Goal: Transaction & Acquisition: Purchase product/service

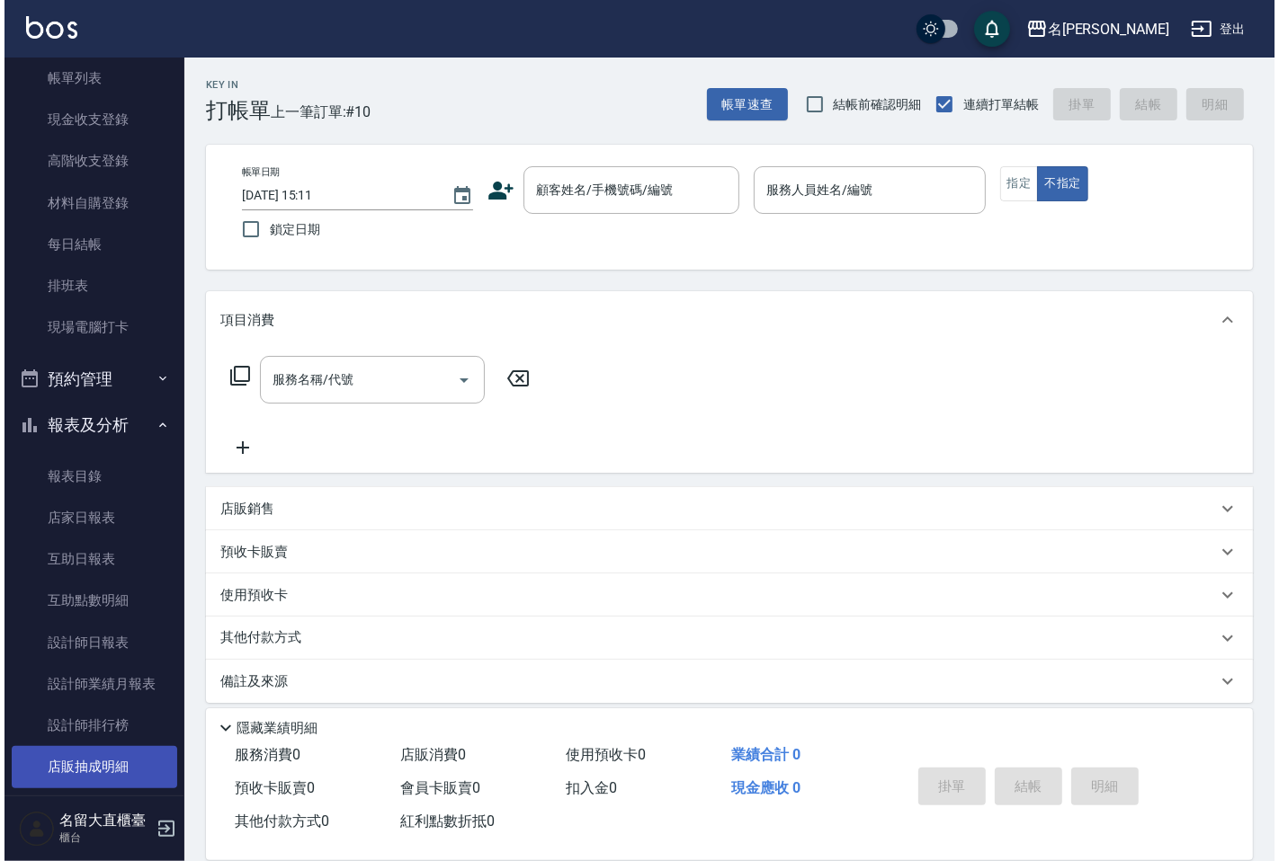
scroll to position [200, 0]
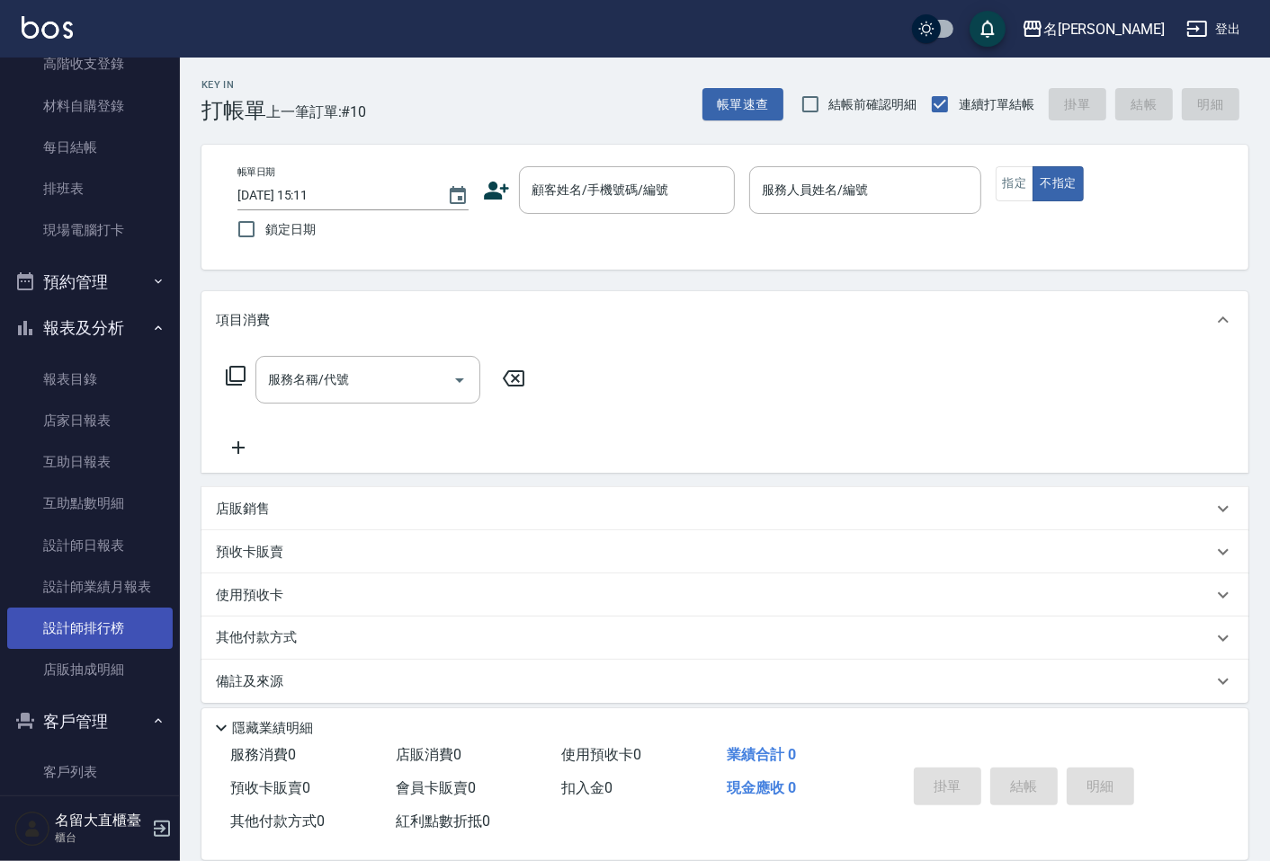
click at [69, 623] on link "設計師排行榜" at bounding box center [89, 628] width 165 height 41
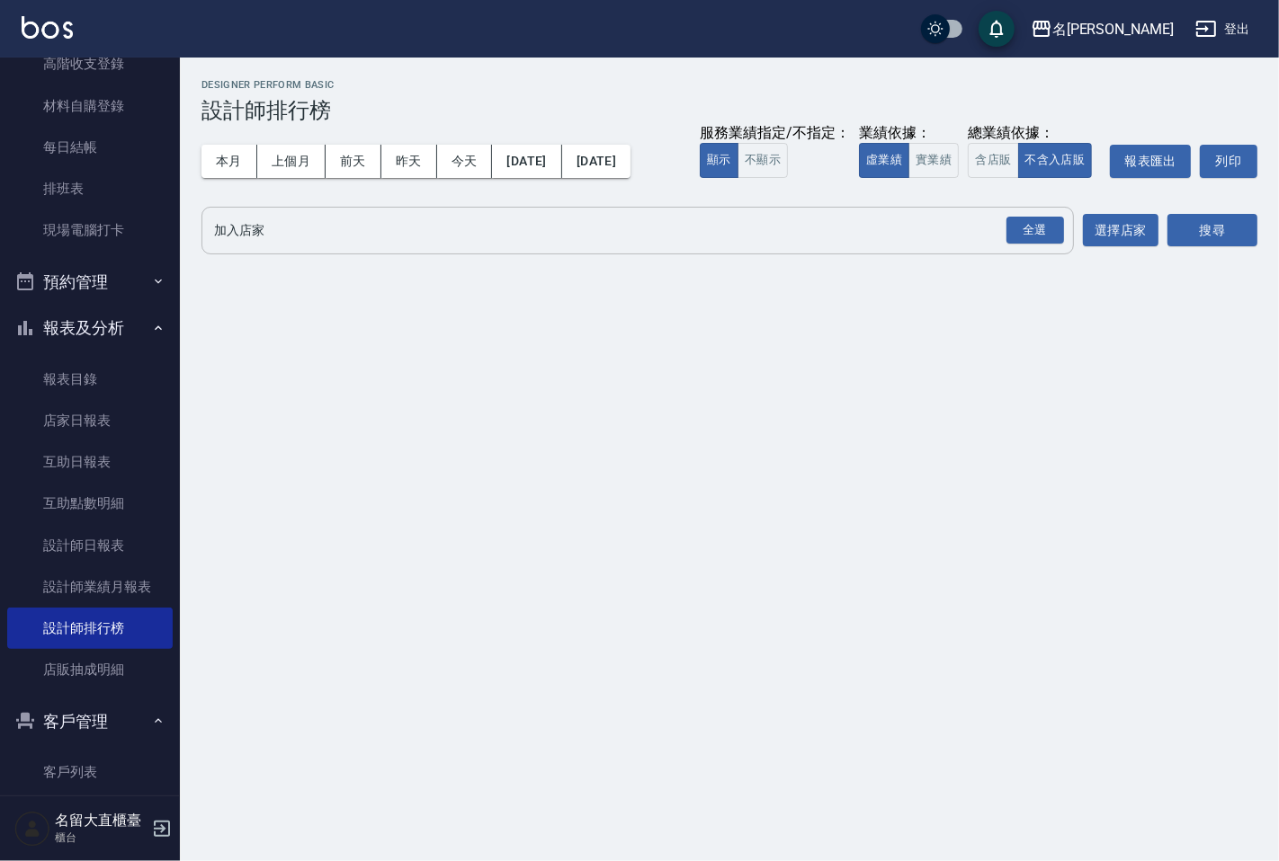
click at [318, 232] on input "加入店家" at bounding box center [623, 230] width 829 height 31
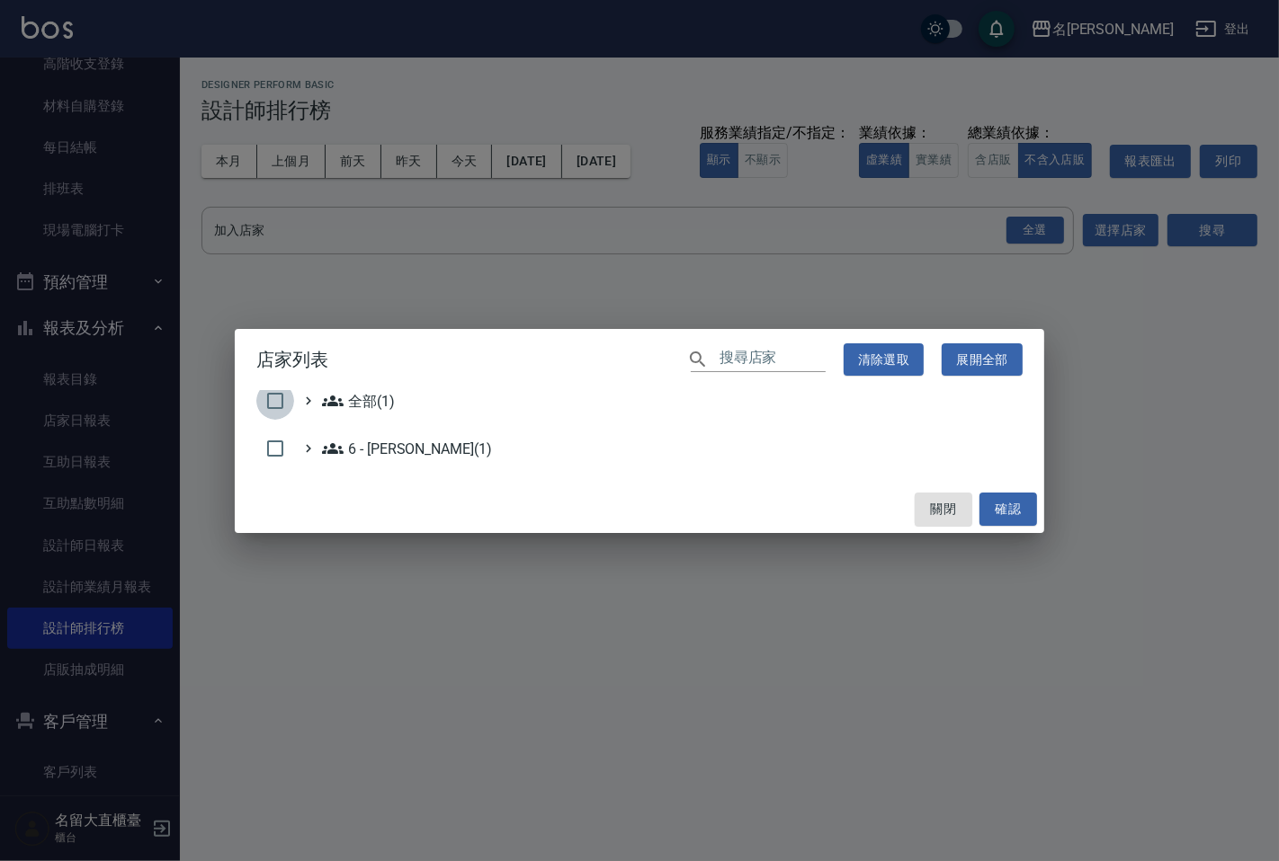
click at [277, 410] on input "checkbox" at bounding box center [275, 401] width 38 height 38
checkbox input "true"
click at [1020, 515] on button "確認" at bounding box center [1008, 509] width 58 height 33
checkbox input "false"
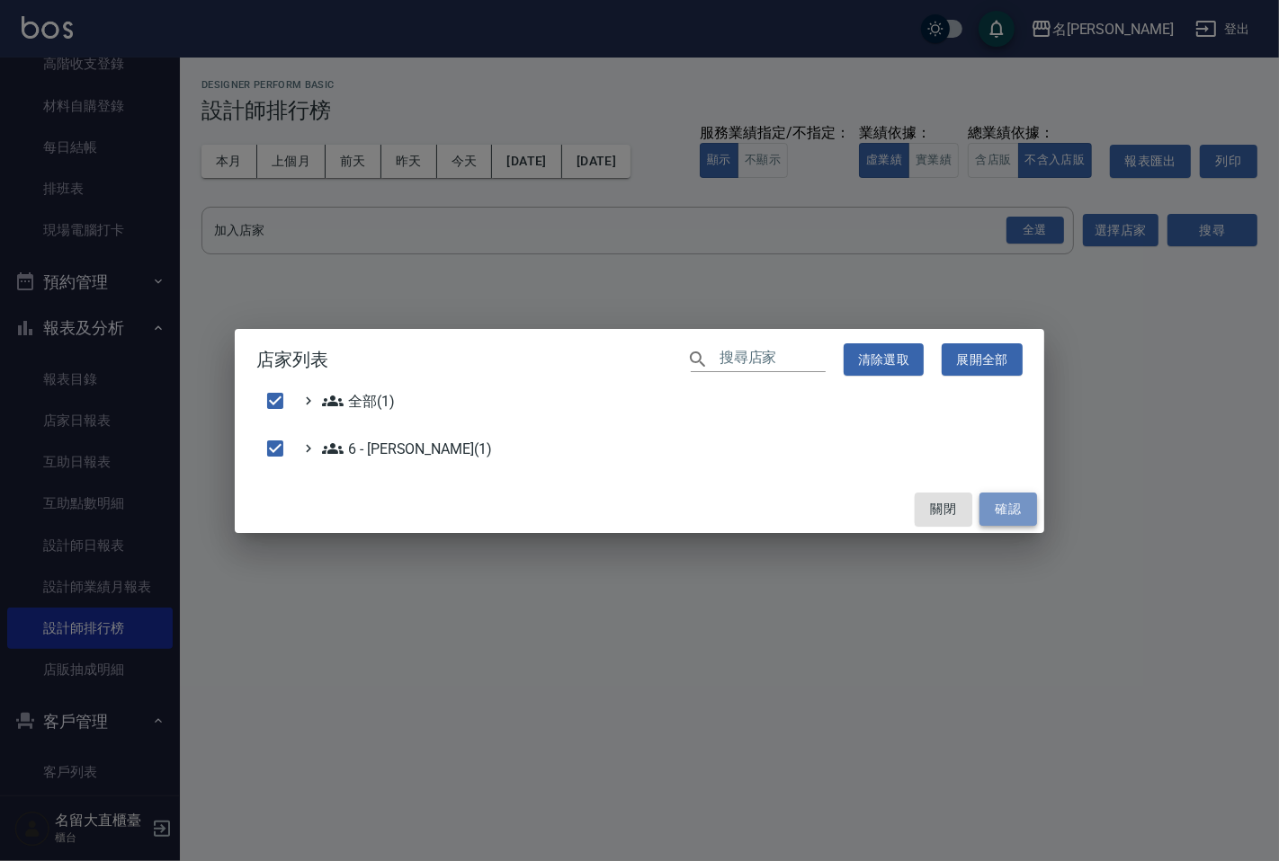
checkbox input "false"
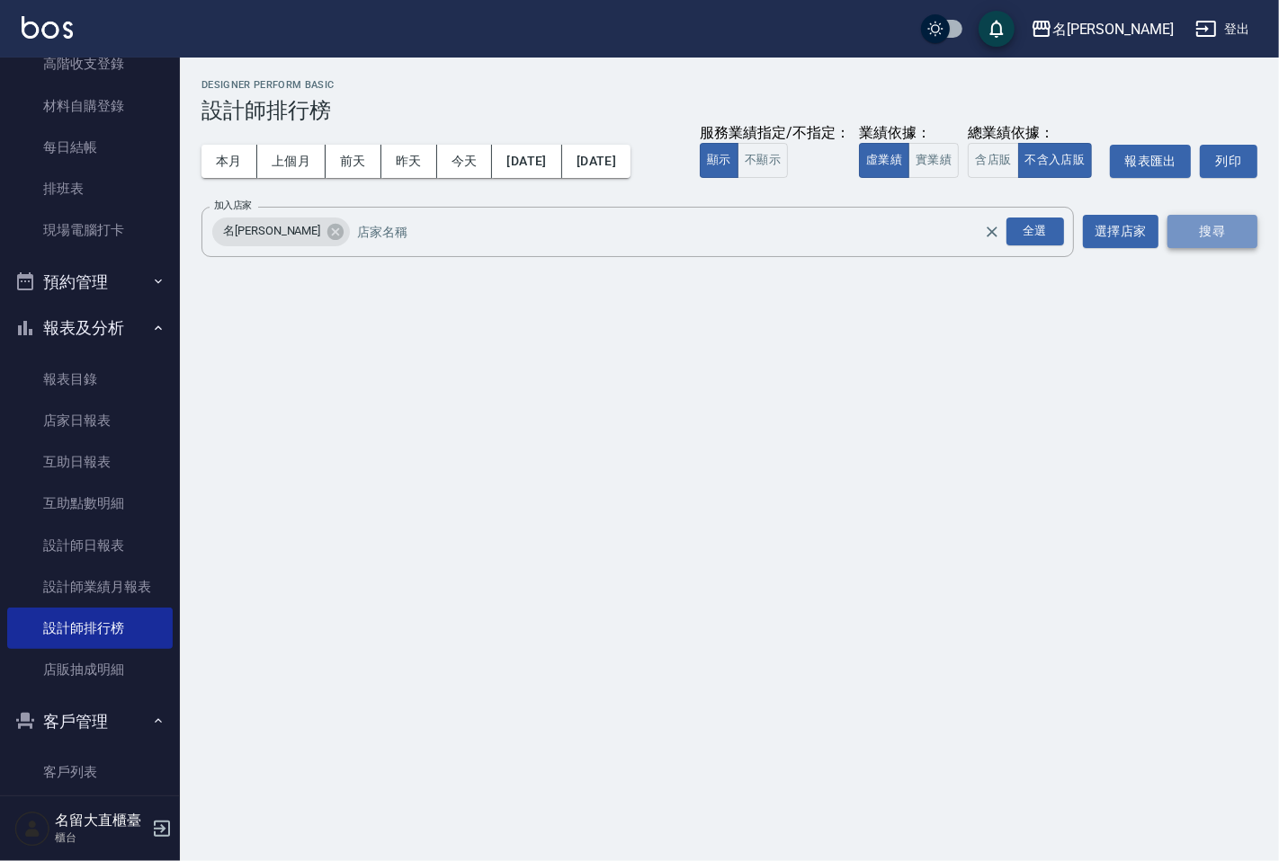
click at [1206, 227] on button "搜尋" at bounding box center [1212, 231] width 90 height 33
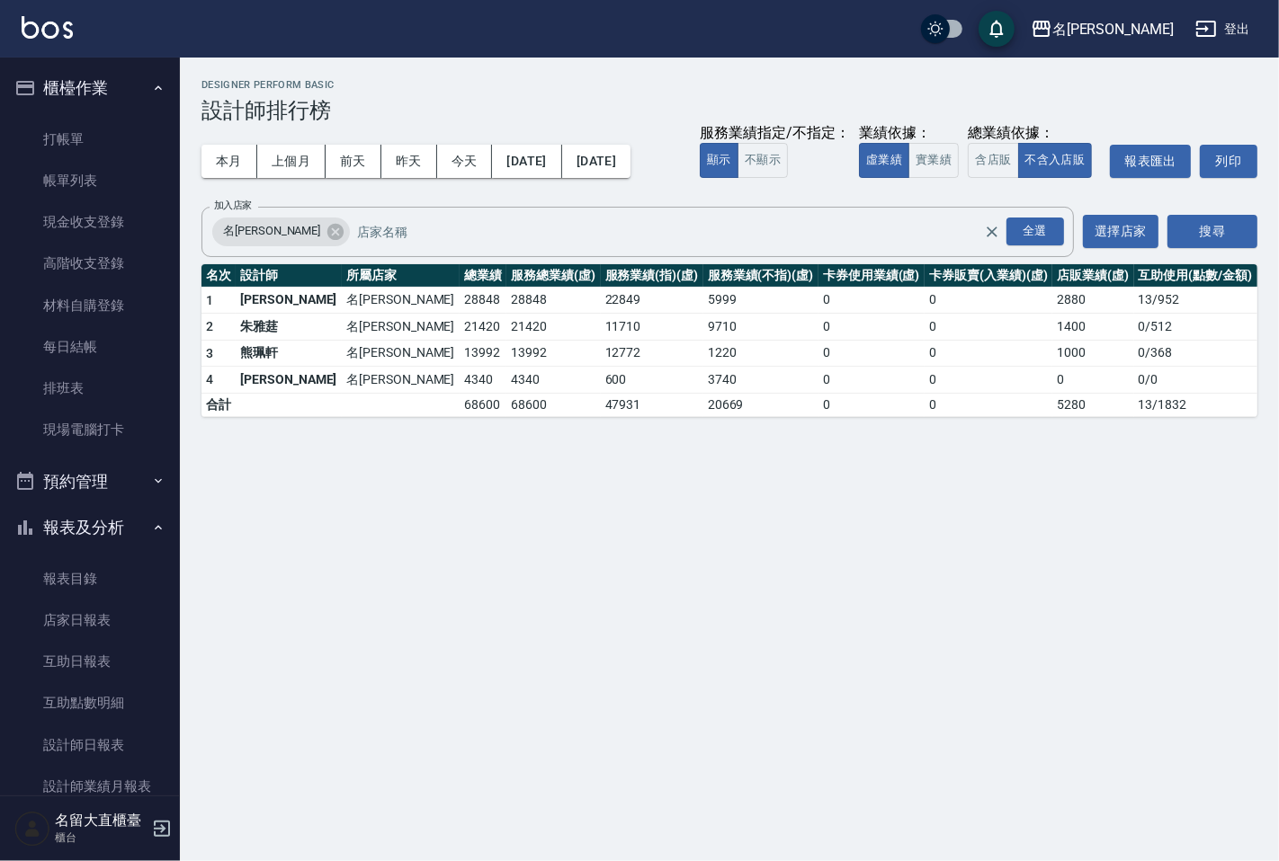
click at [82, 117] on ul "打帳單 帳單列表 現金收支登錄 高階收支登錄 材料自購登錄 每日結帳 排班表 現場電腦打卡" at bounding box center [89, 284] width 165 height 347
click at [100, 127] on link "打帳單" at bounding box center [89, 139] width 165 height 41
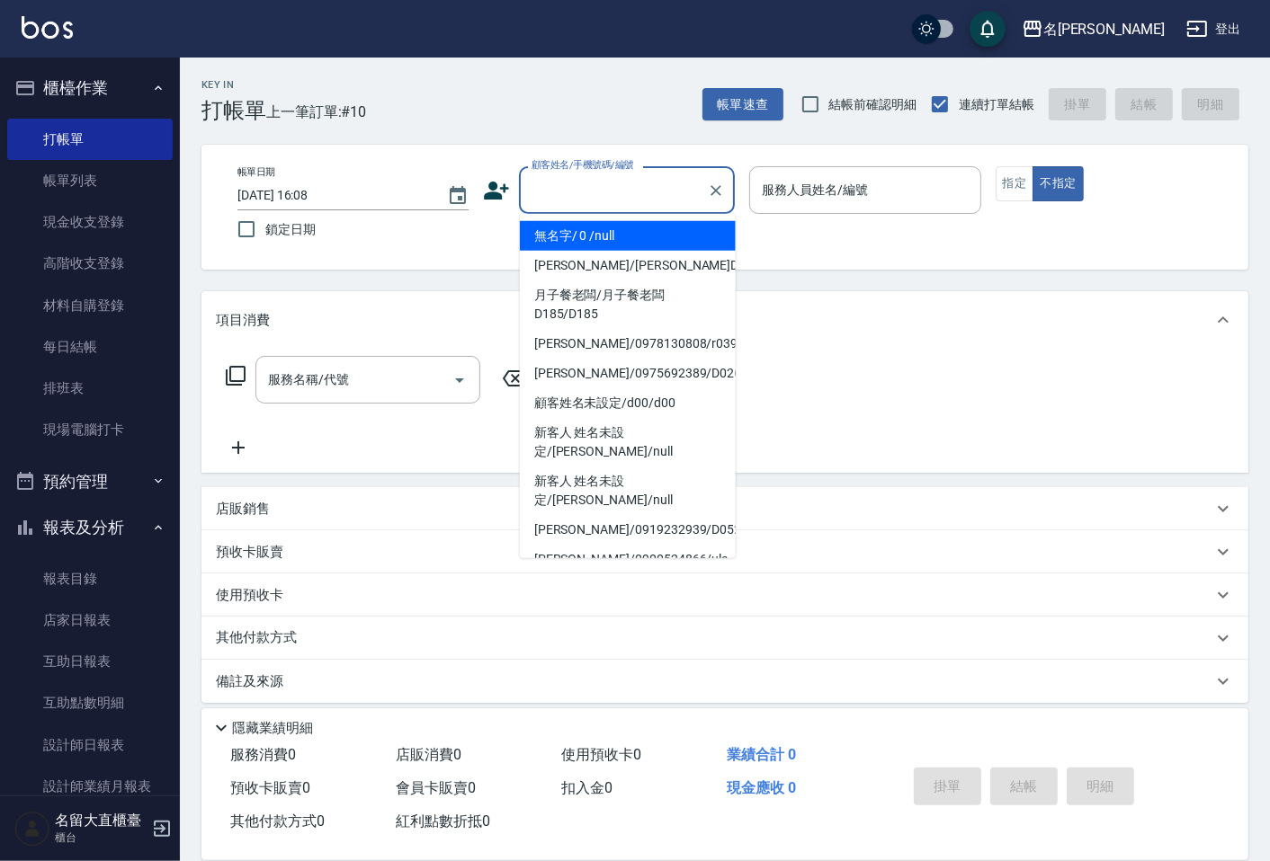
click at [643, 204] on input "顧客姓名/手機號碼/編號" at bounding box center [613, 189] width 173 height 31
click at [635, 240] on li "無名字/ 0 /null" at bounding box center [628, 236] width 216 height 30
type input "無名字/ 0 /null"
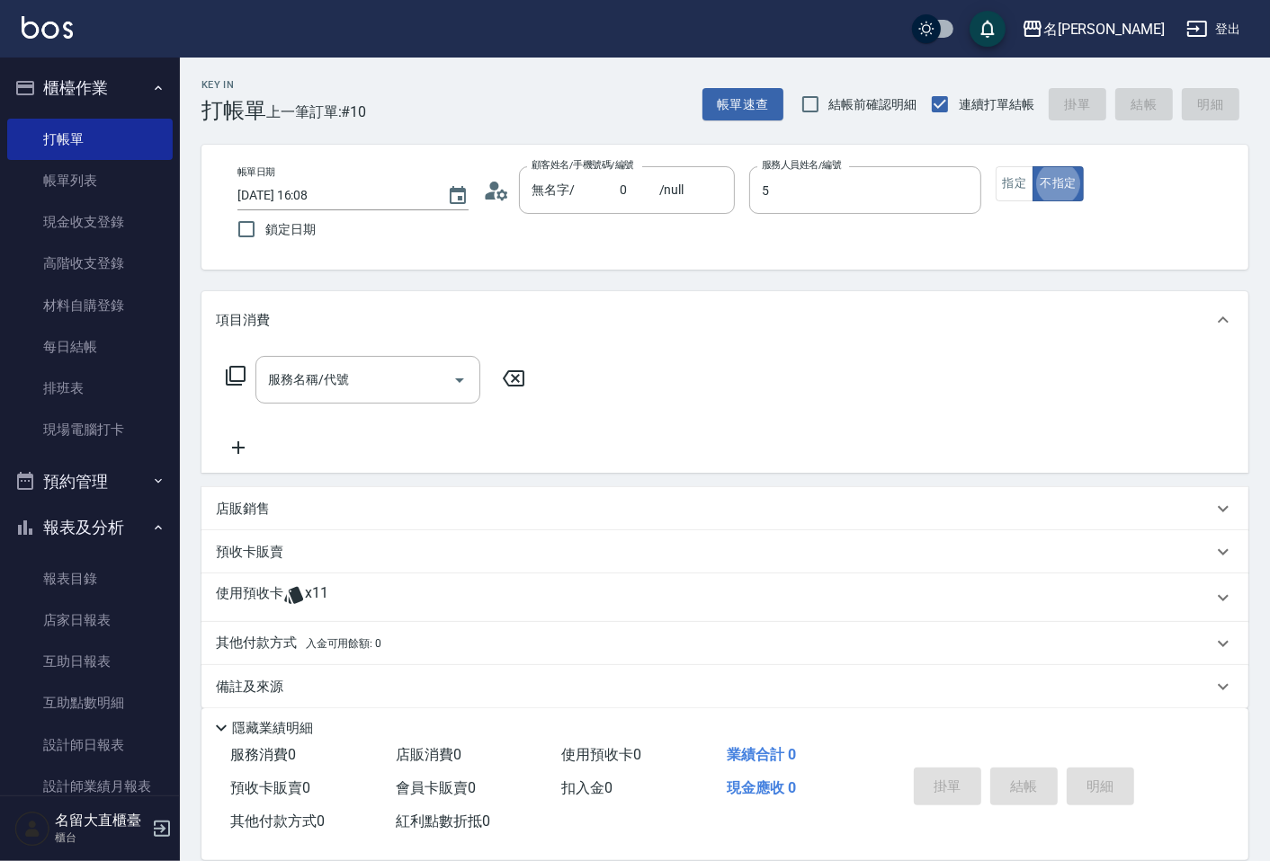
type input "[PERSON_NAME]-5"
type button "false"
click at [227, 367] on icon at bounding box center [236, 376] width 22 height 22
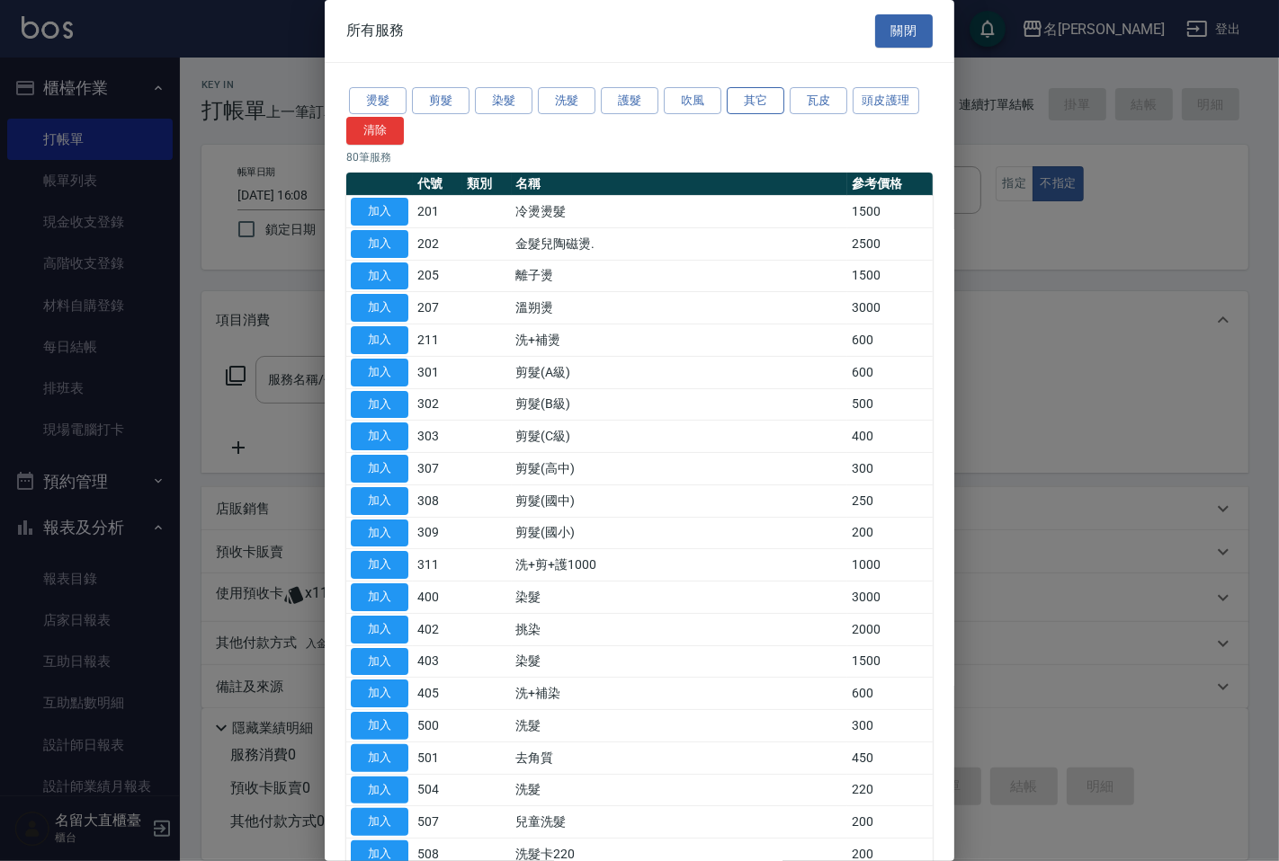
click at [757, 108] on button "其它" at bounding box center [755, 101] width 58 height 28
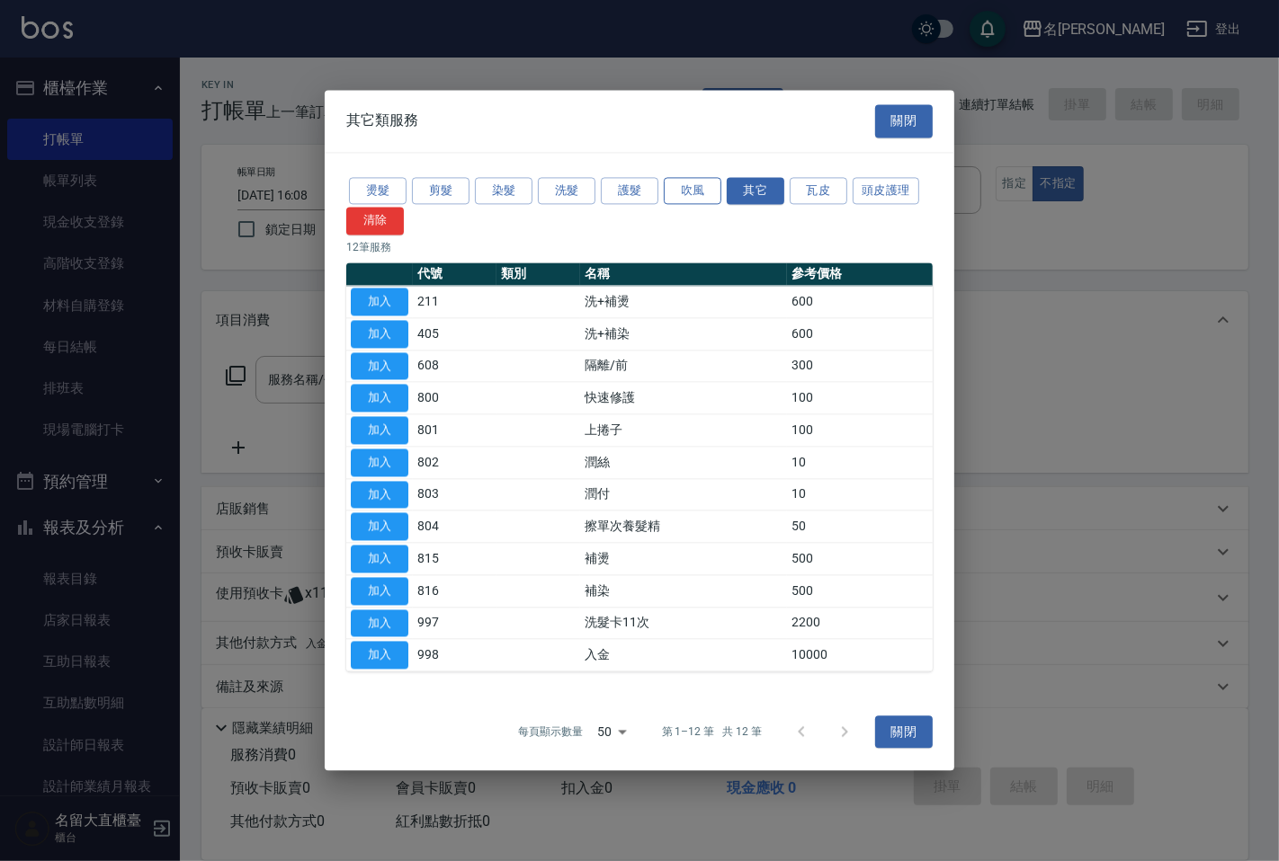
click at [695, 180] on button "吹風" at bounding box center [693, 191] width 58 height 28
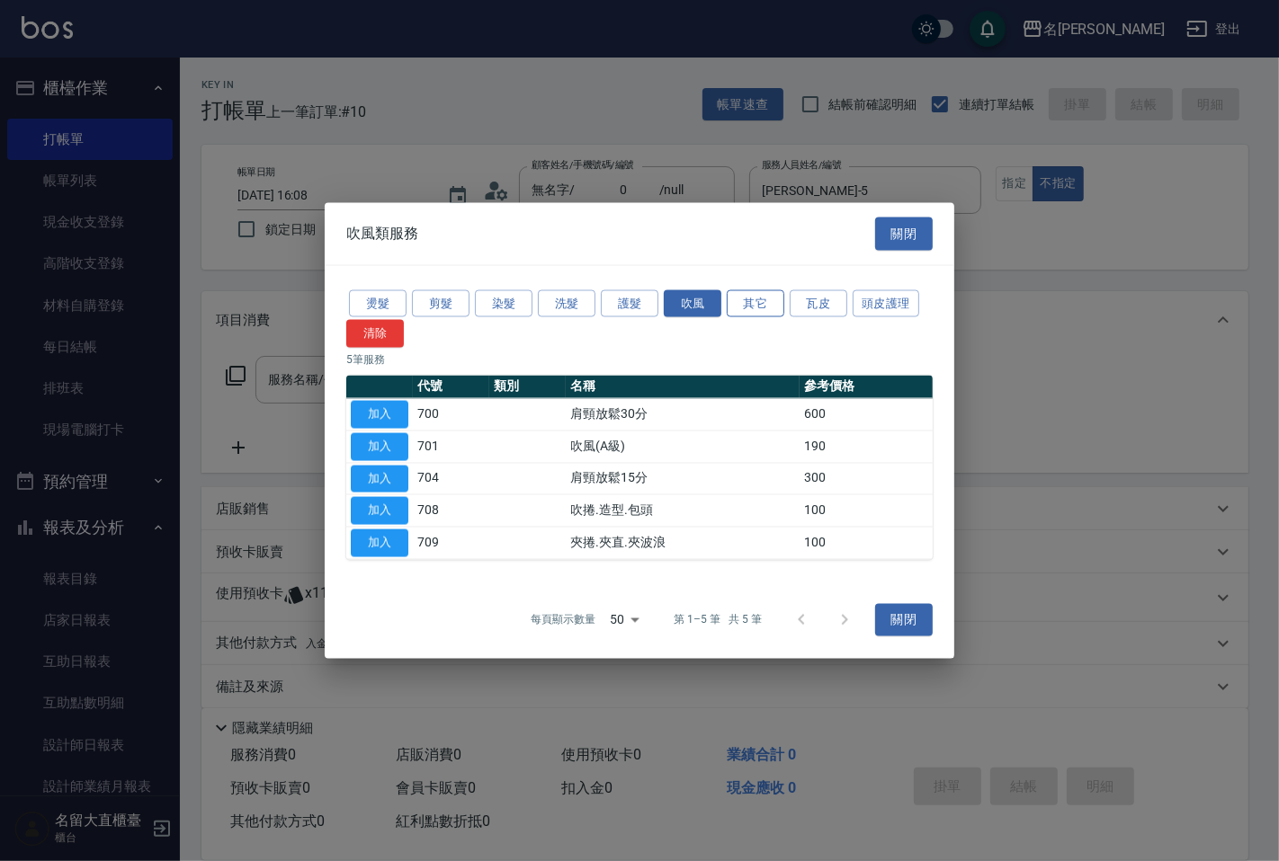
click at [766, 316] on button "其它" at bounding box center [755, 304] width 58 height 28
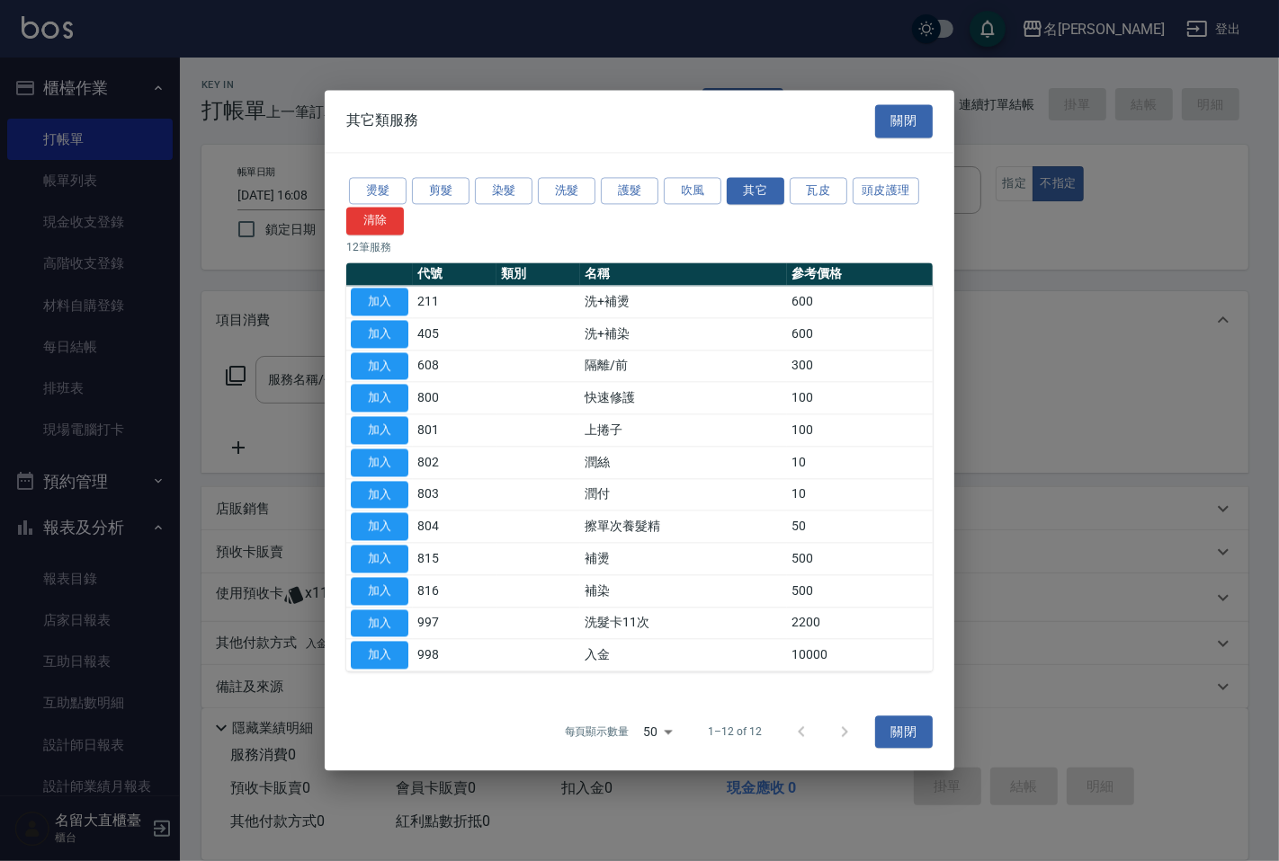
click at [769, 307] on td "洗+補燙" at bounding box center [683, 302] width 207 height 32
click at [545, 184] on button "洗髮" at bounding box center [567, 191] width 58 height 28
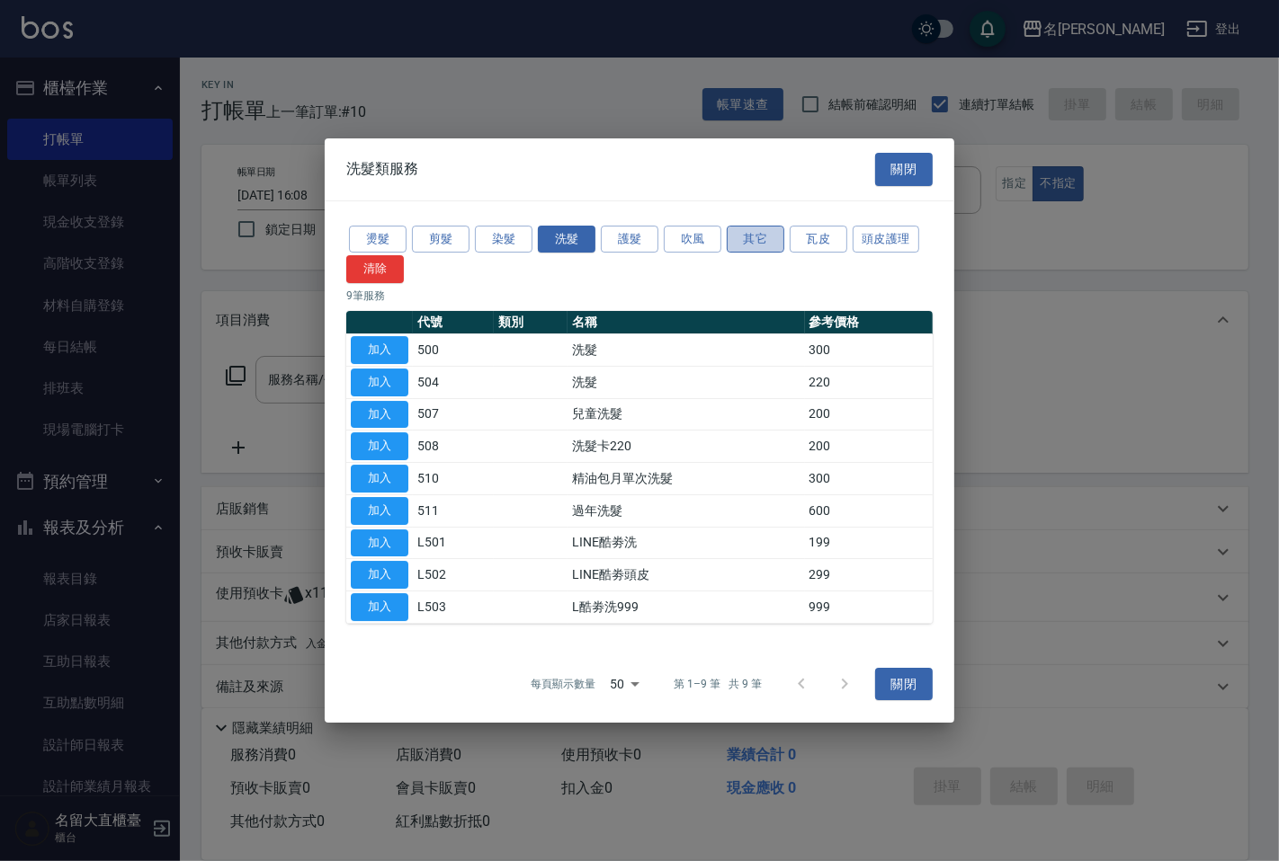
click at [762, 232] on button "其它" at bounding box center [755, 240] width 58 height 28
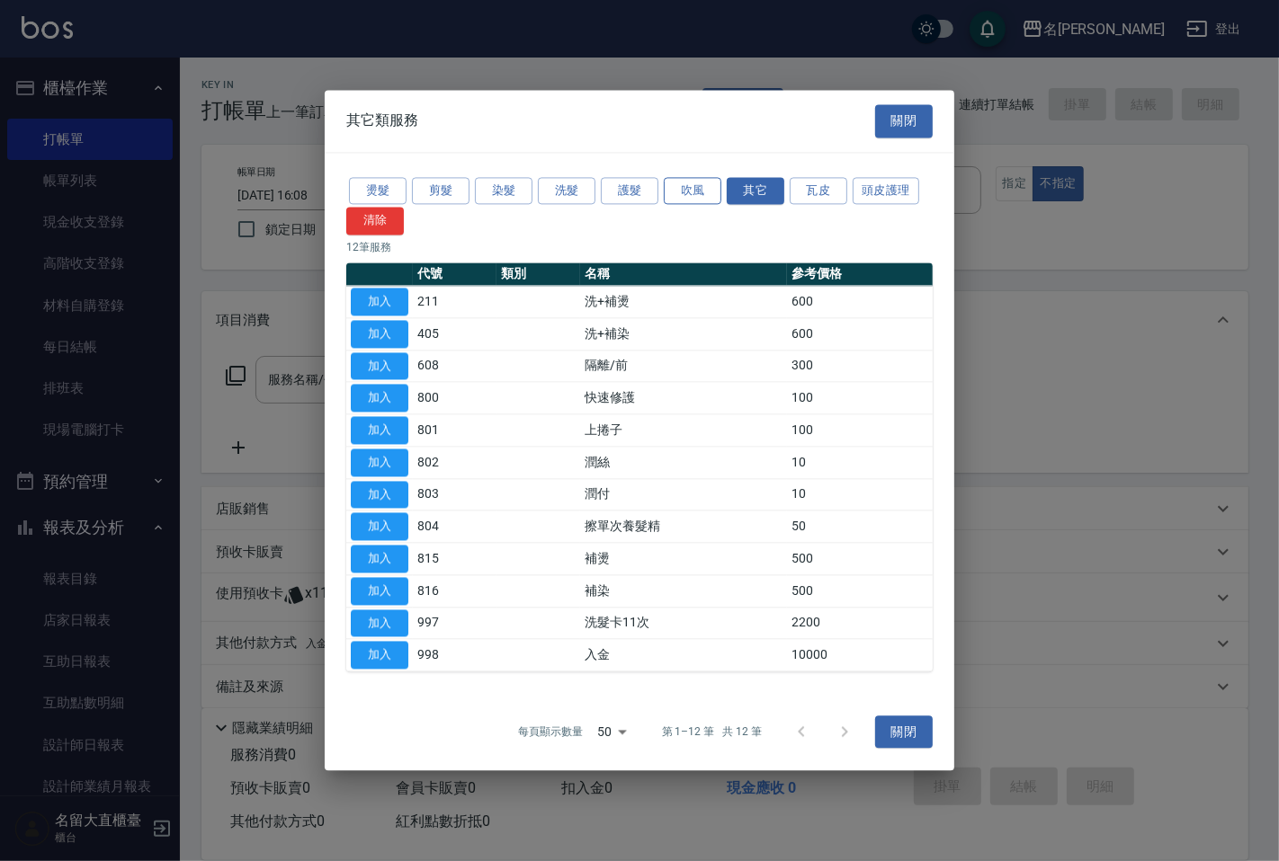
click at [676, 195] on button "吹風" at bounding box center [693, 191] width 58 height 28
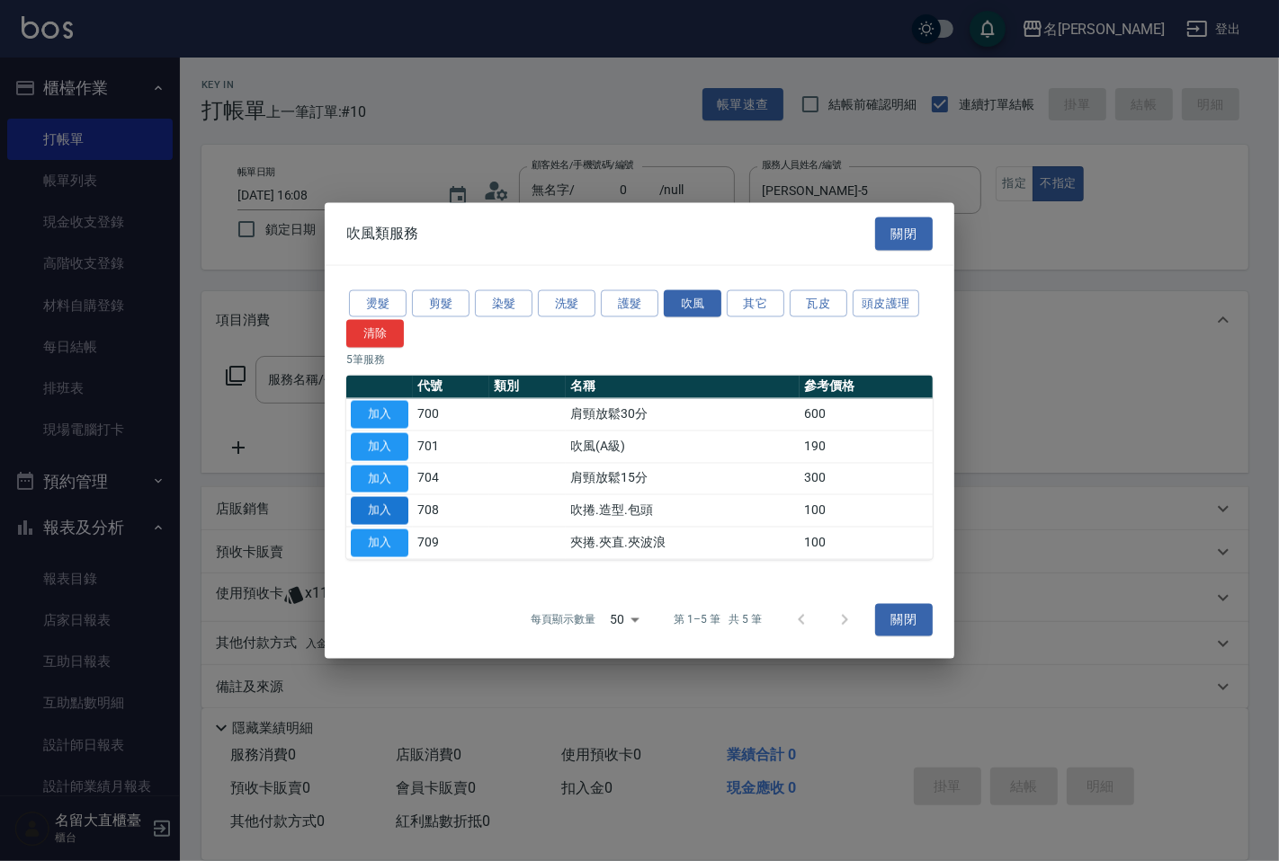
click at [378, 505] on button "加入" at bounding box center [380, 511] width 58 height 28
type input "吹捲.造型.包頭(708)"
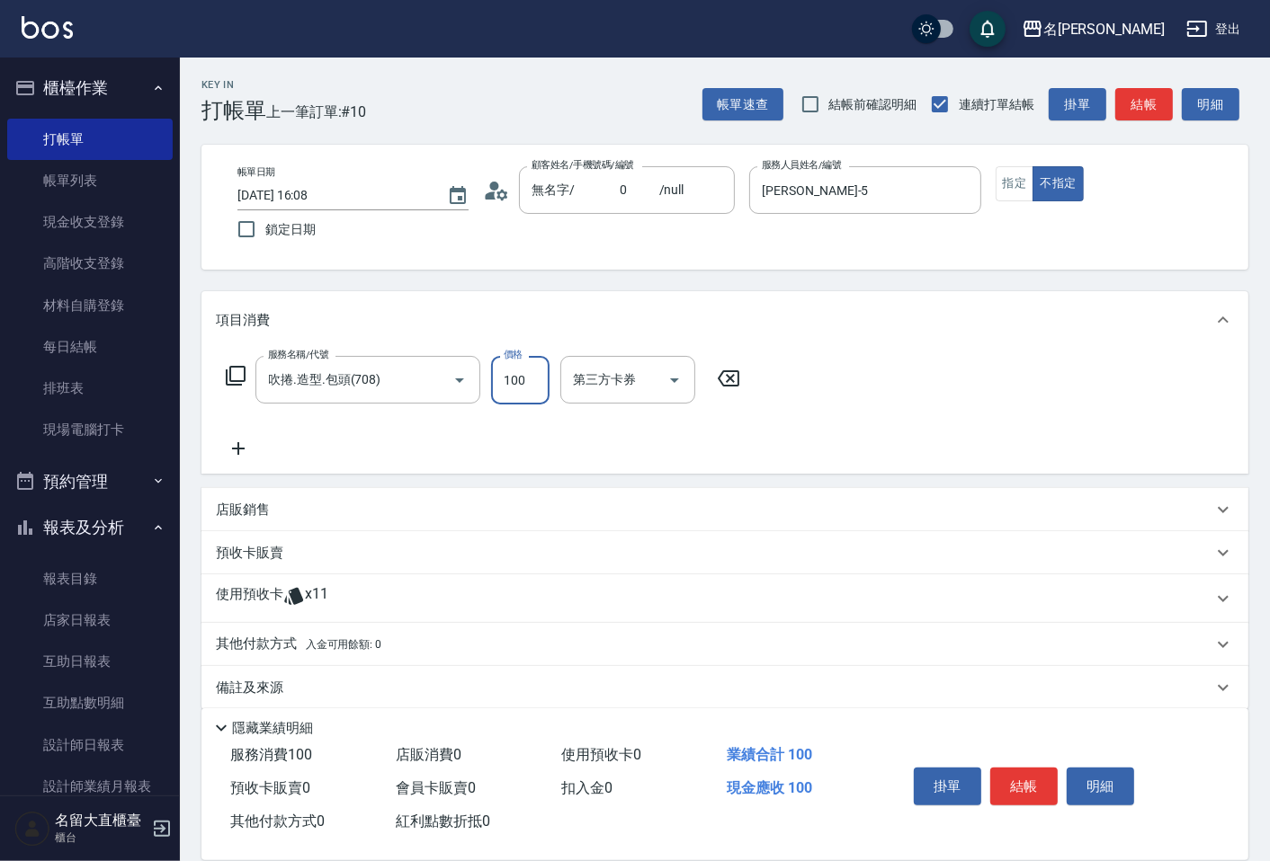
drag, startPoint x: 530, startPoint y: 385, endPoint x: 453, endPoint y: 450, distance: 101.4
click at [530, 385] on input "100" at bounding box center [520, 380] width 58 height 49
type input "380"
click at [1119, 95] on button "結帳" at bounding box center [1144, 104] width 58 height 33
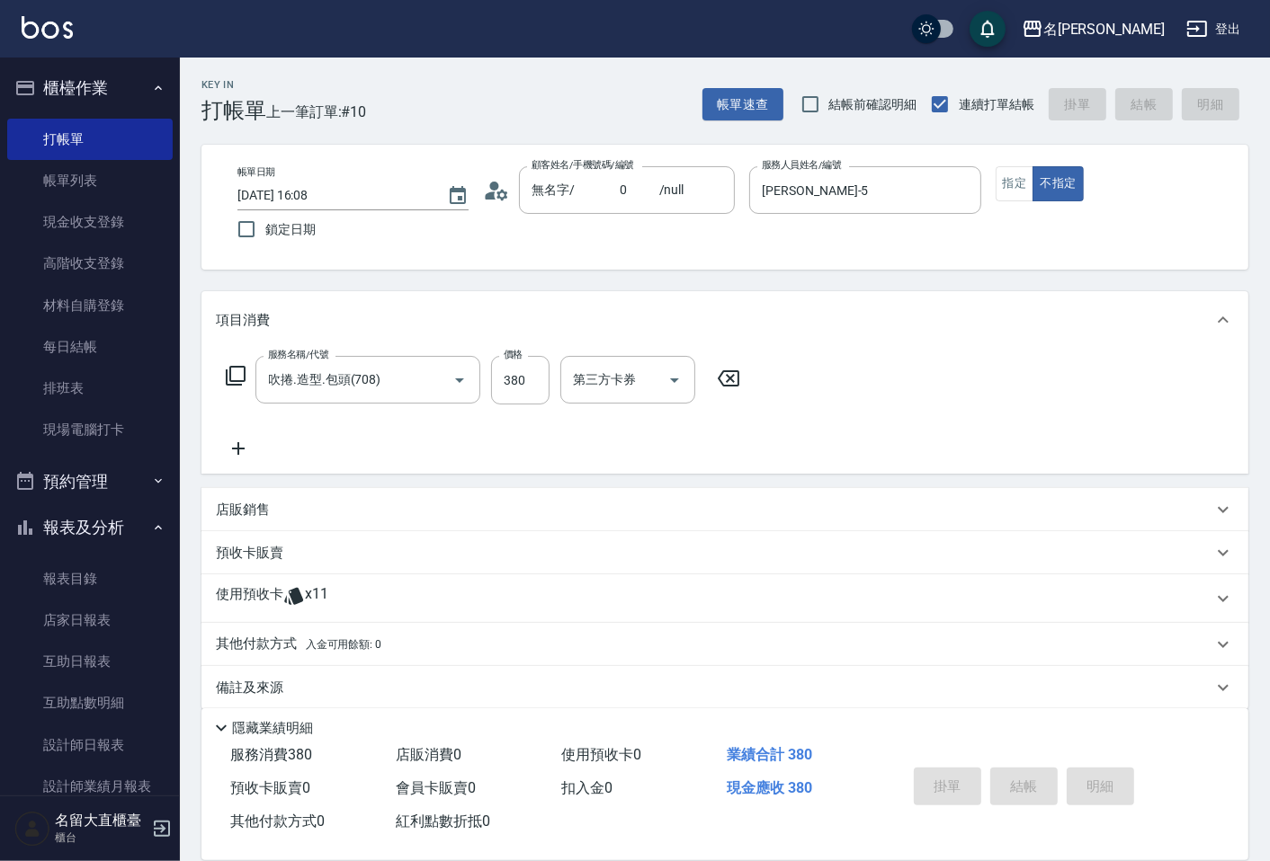
type input "[DATE] 16:11"
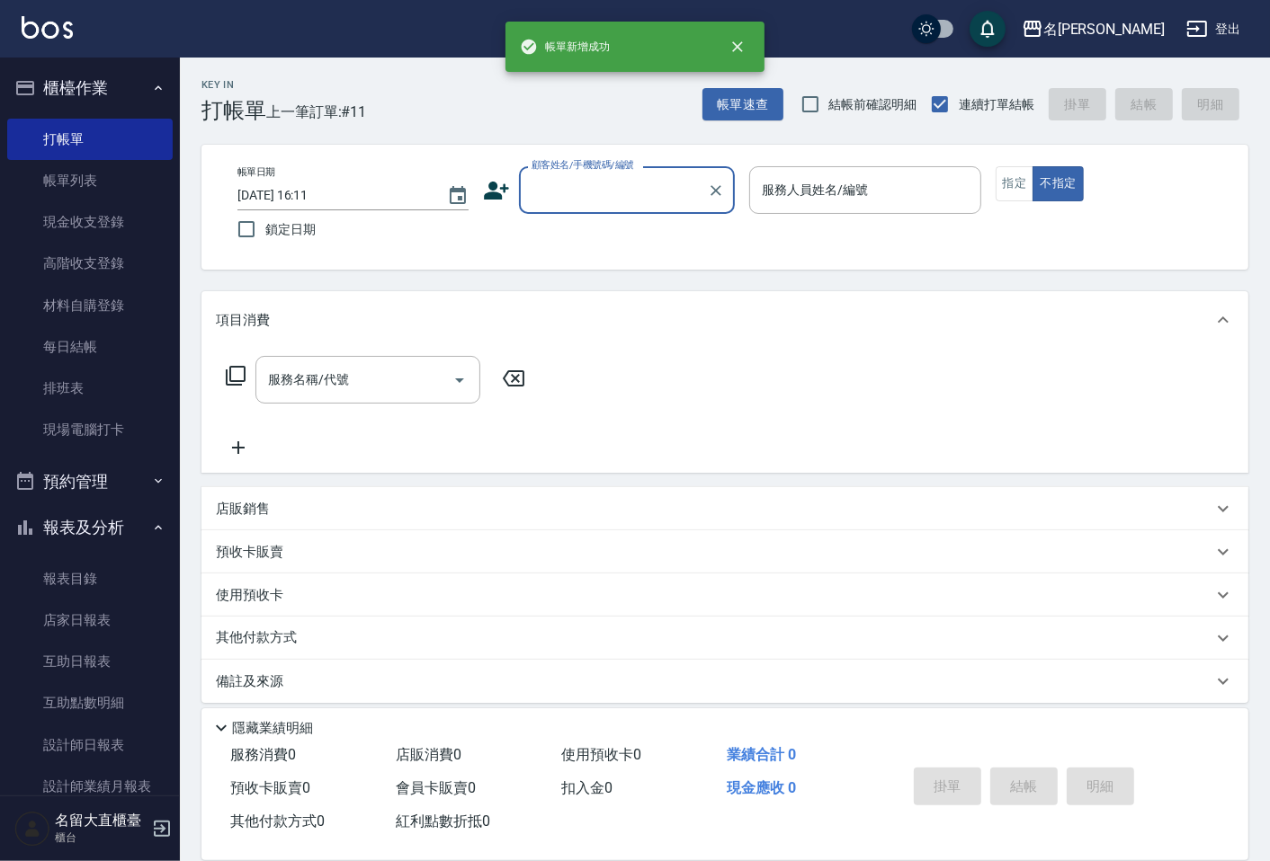
type input "ㄕ"
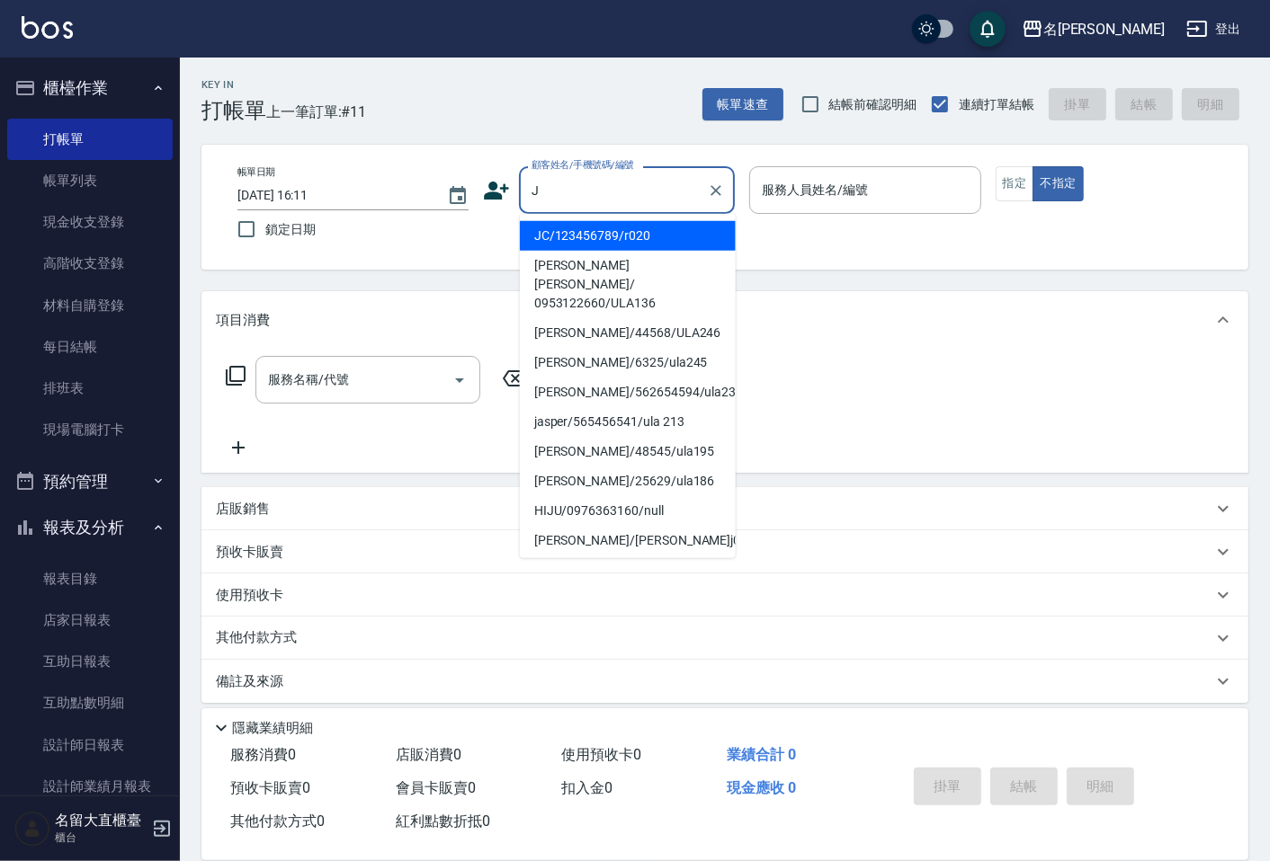
click at [624, 227] on li "JC/123456789/r020" at bounding box center [628, 236] width 216 height 30
type input "JC/123456789/r020"
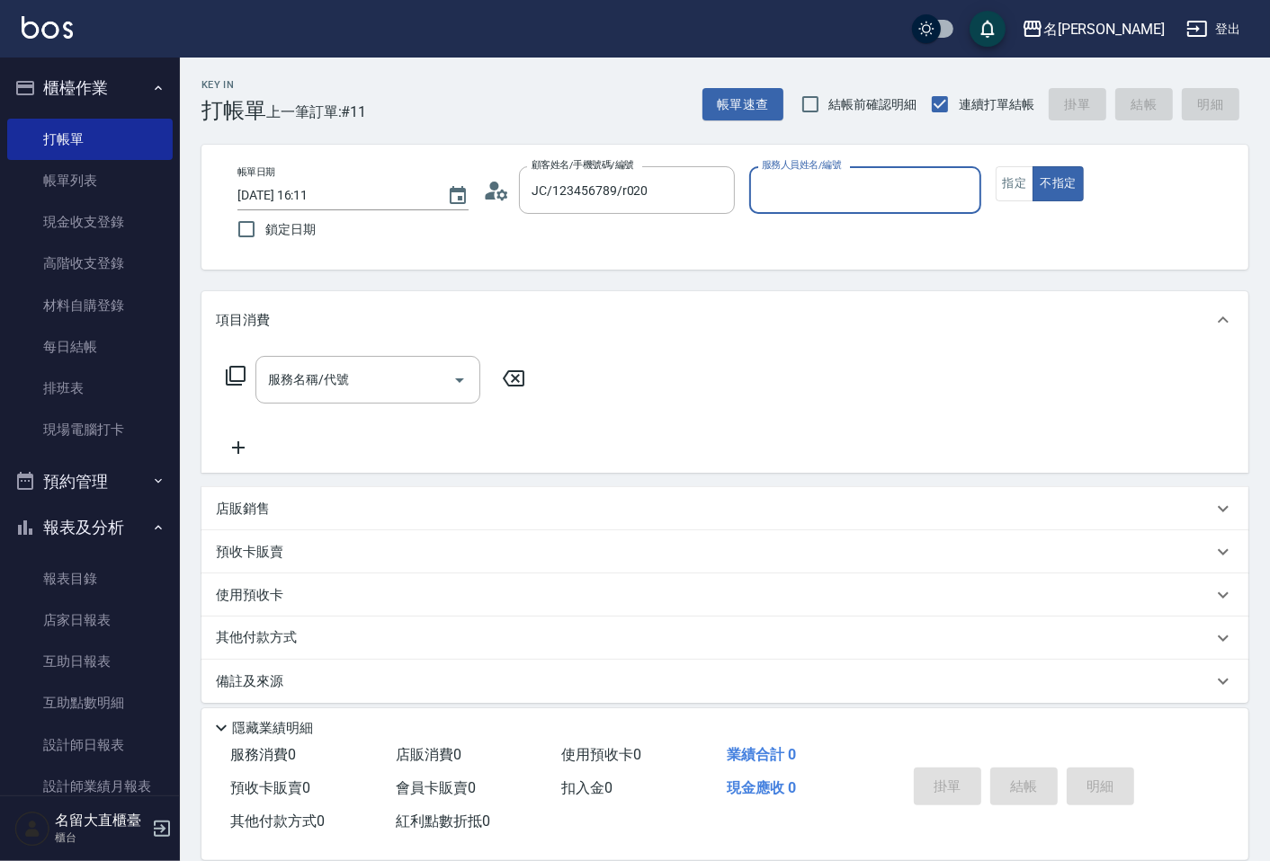
type input "[PERSON_NAME]-5"
click at [1028, 199] on button "指定" at bounding box center [1014, 183] width 39 height 35
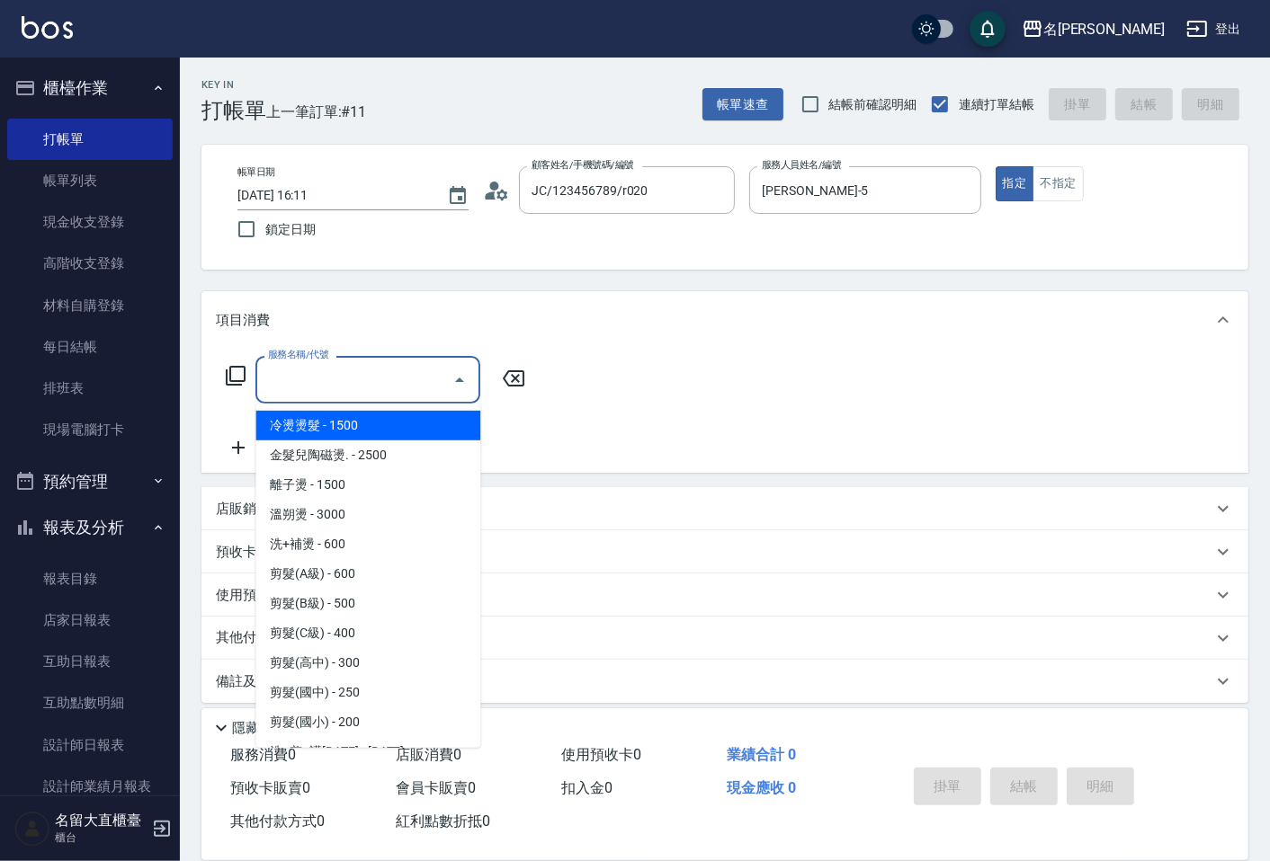
click at [298, 367] on input "服務名稱/代號" at bounding box center [354, 379] width 182 height 31
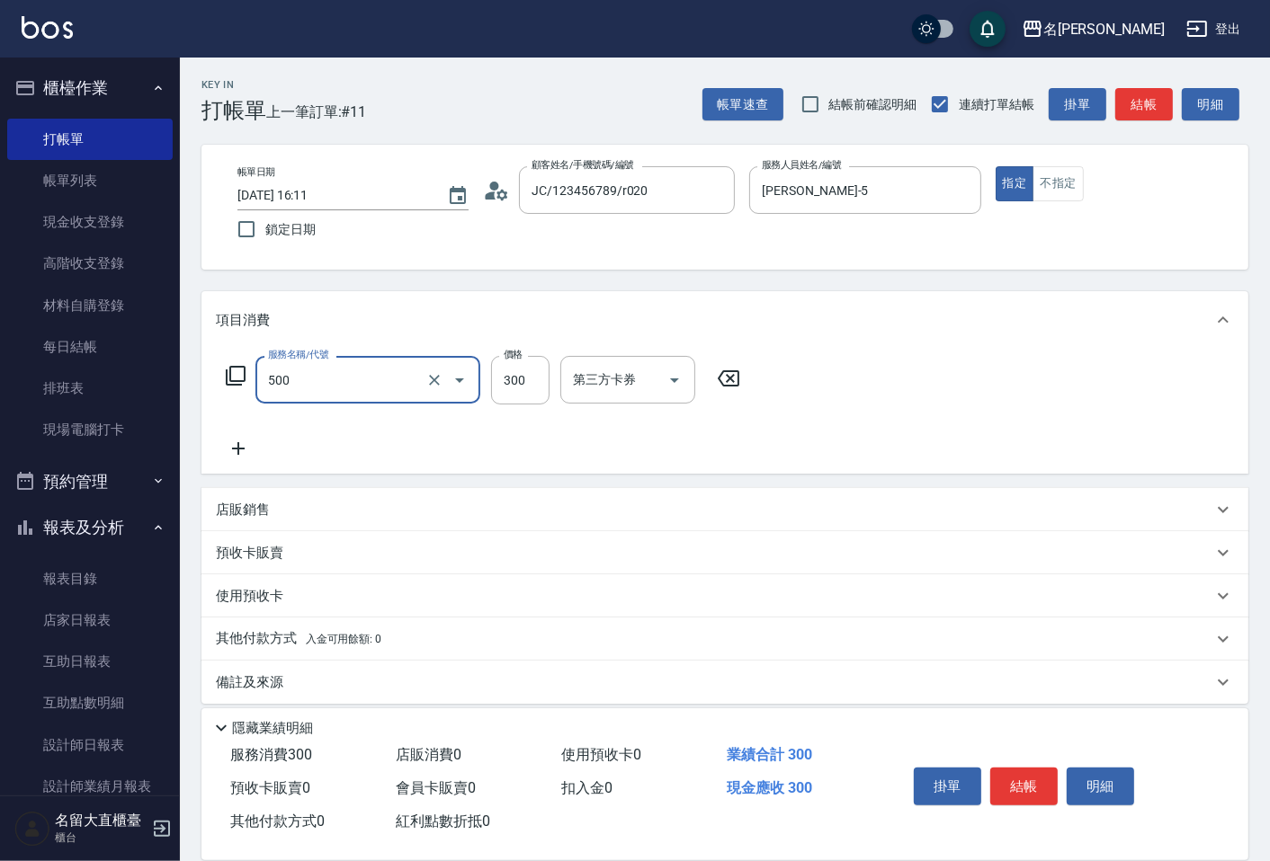
type input "洗髮(500)"
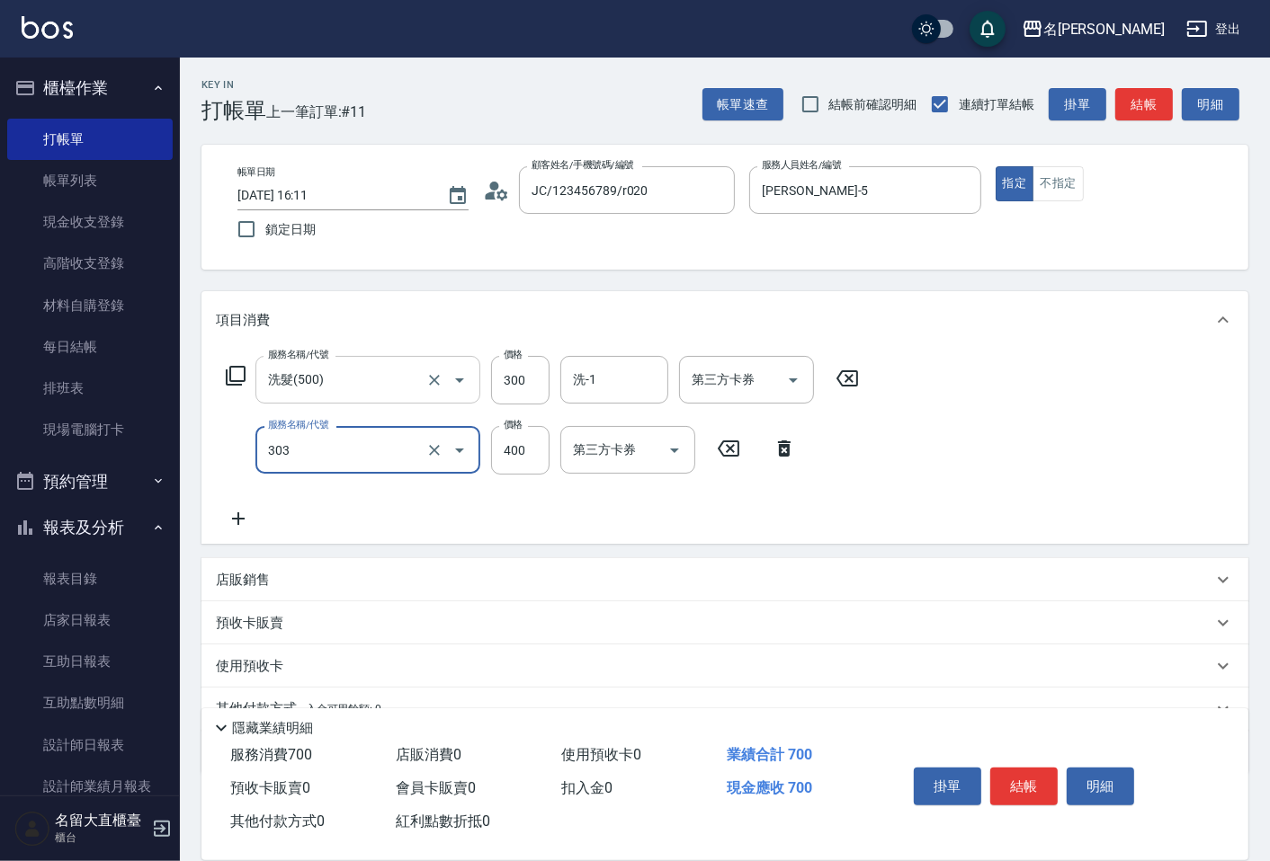
type input "剪髮(C級)(303)"
type input "350"
click at [1135, 102] on button "結帳" at bounding box center [1144, 104] width 58 height 33
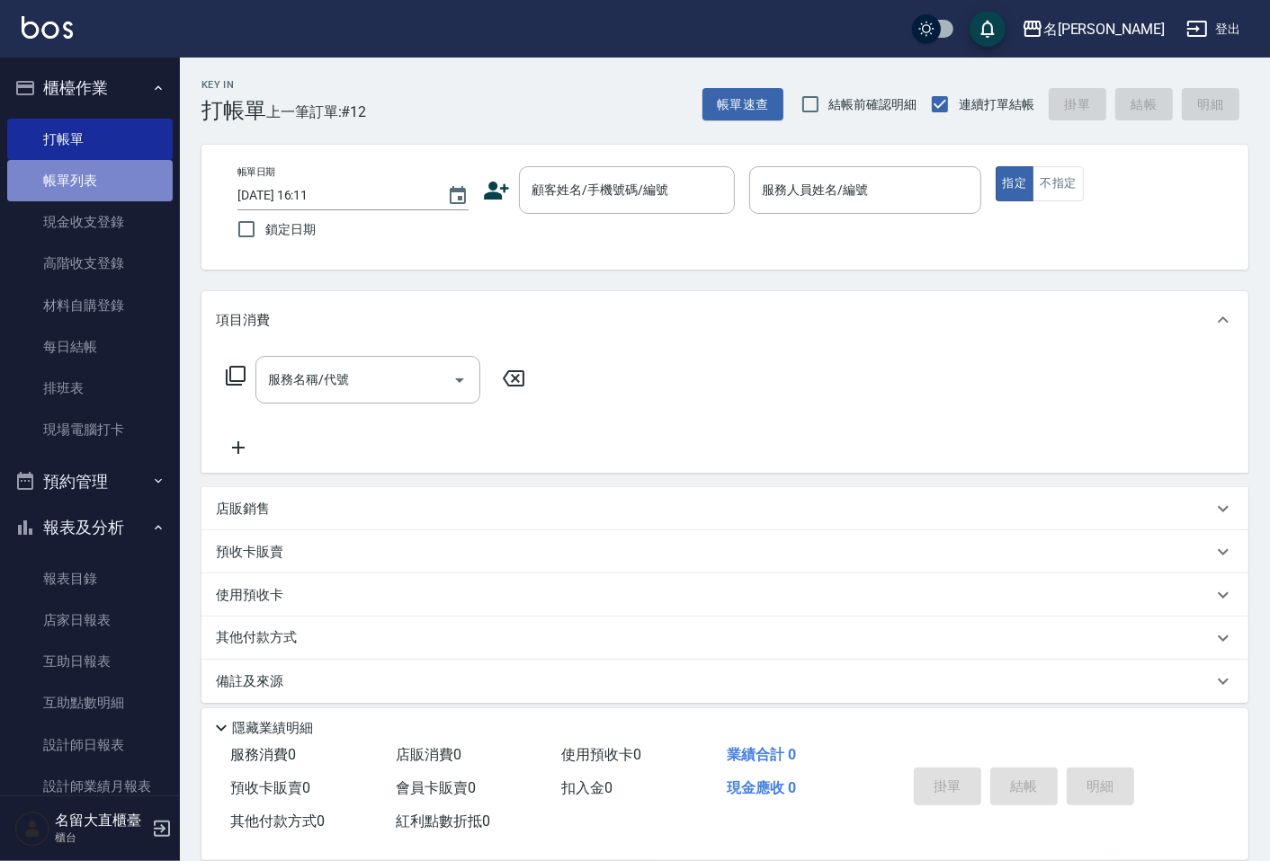
click at [90, 183] on link "帳單列表" at bounding box center [89, 180] width 165 height 41
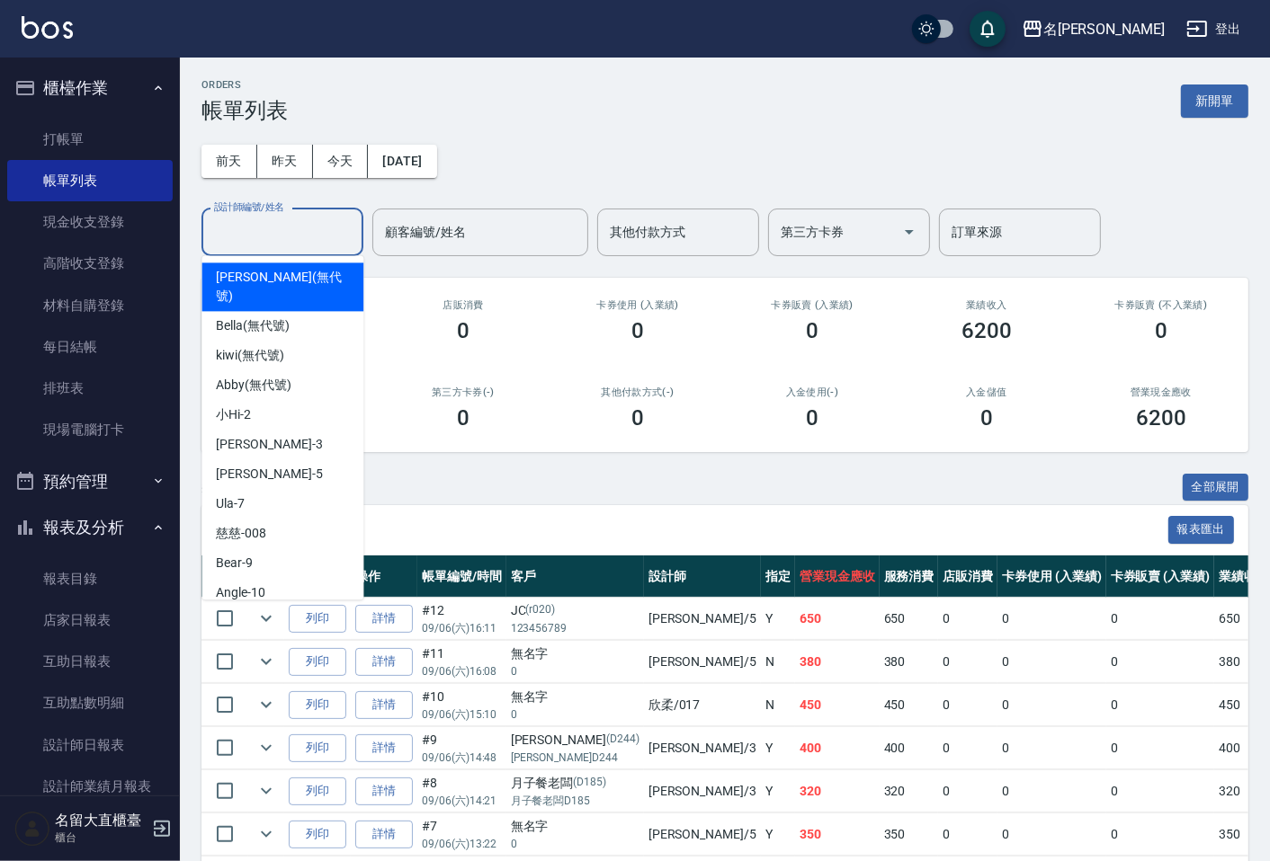
drag, startPoint x: 297, startPoint y: 237, endPoint x: 308, endPoint y: 218, distance: 23.0
click at [299, 230] on input "設計師編號/姓名" at bounding box center [282, 232] width 146 height 31
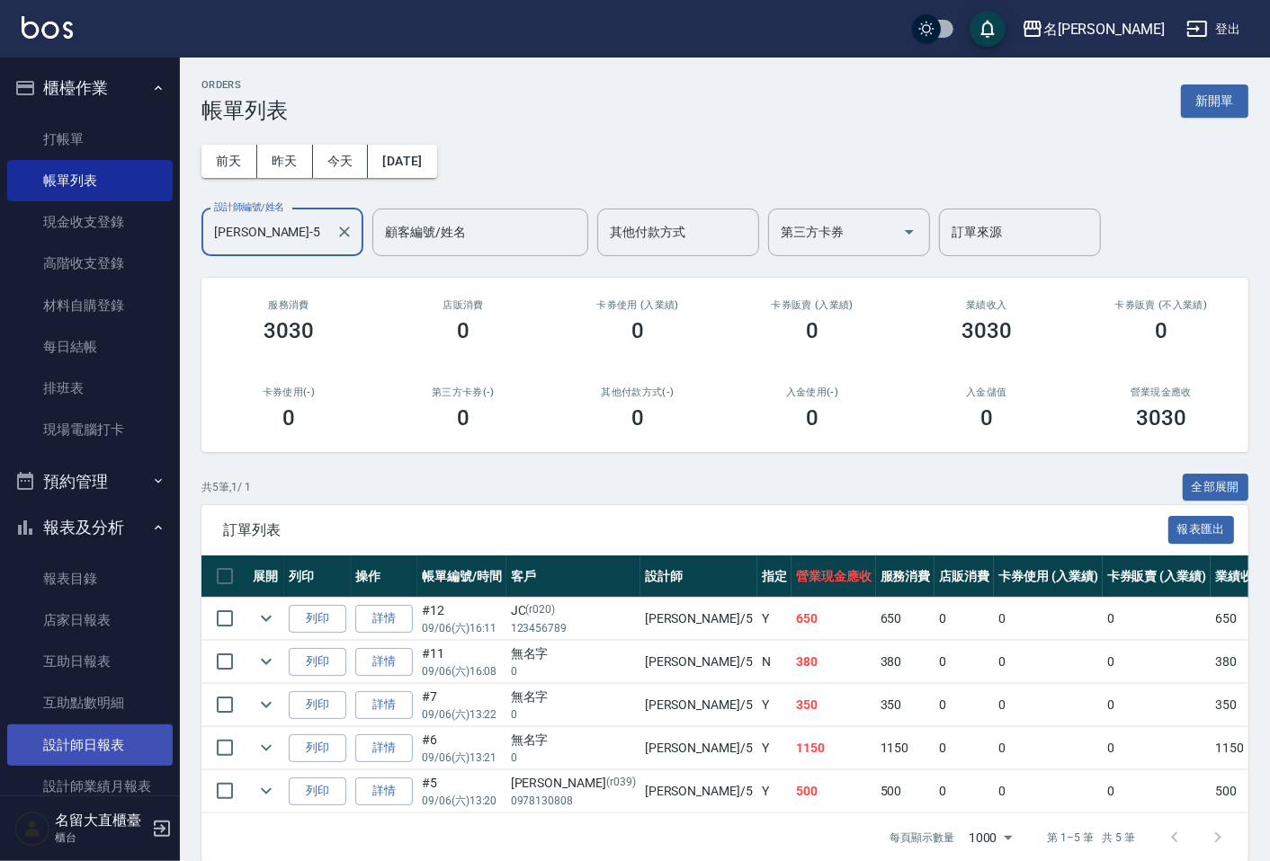
type input "[PERSON_NAME]-5"
click at [105, 734] on link "設計師日報表" at bounding box center [89, 745] width 165 height 41
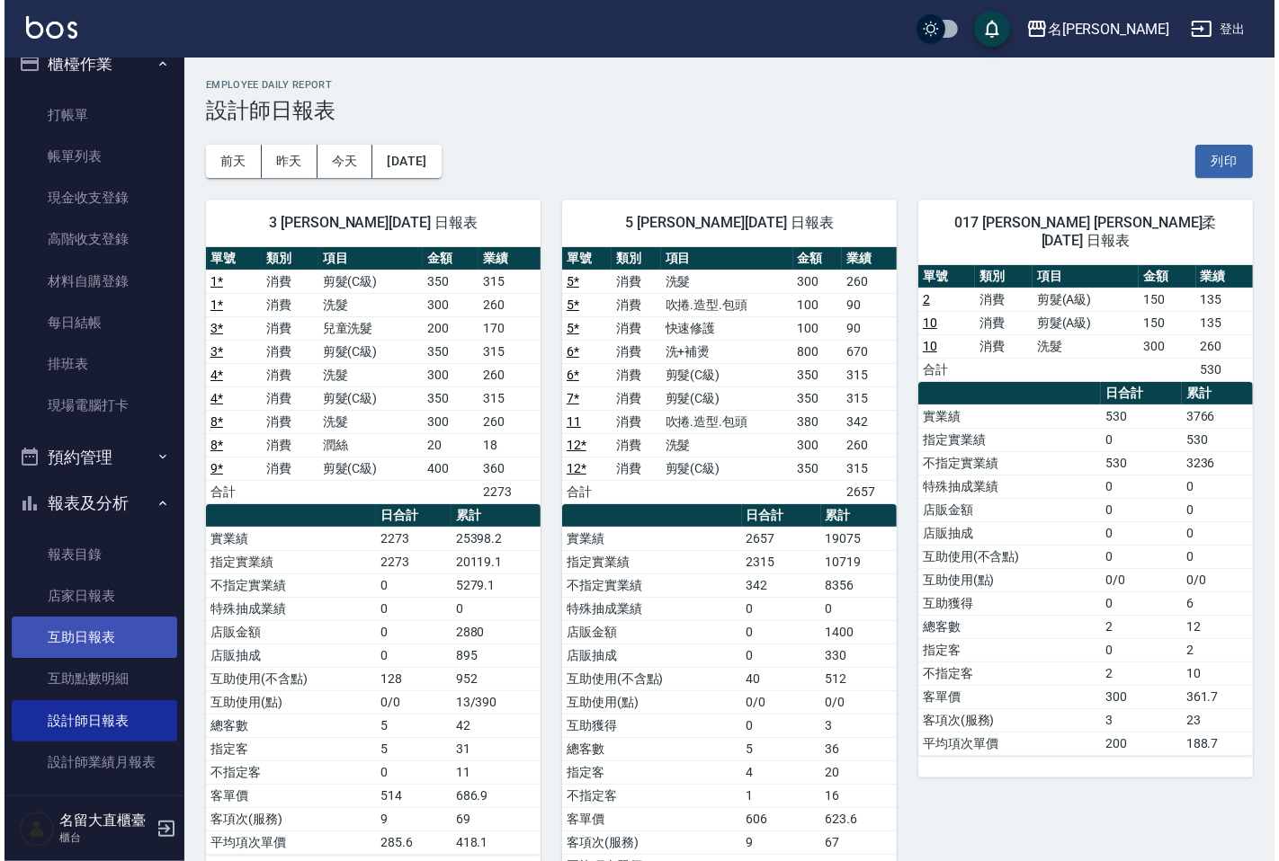
scroll to position [100, 0]
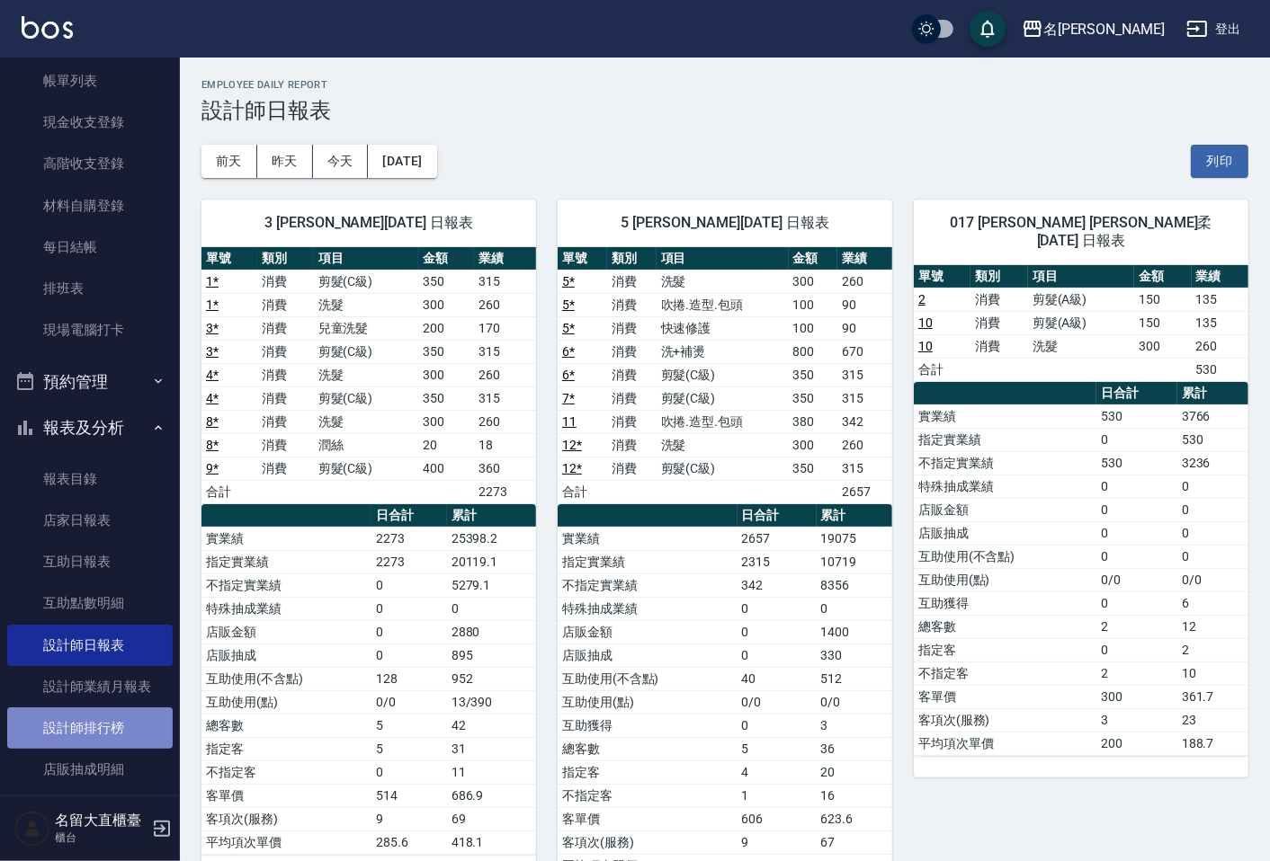
click at [100, 731] on link "設計師排行榜" at bounding box center [89, 728] width 165 height 41
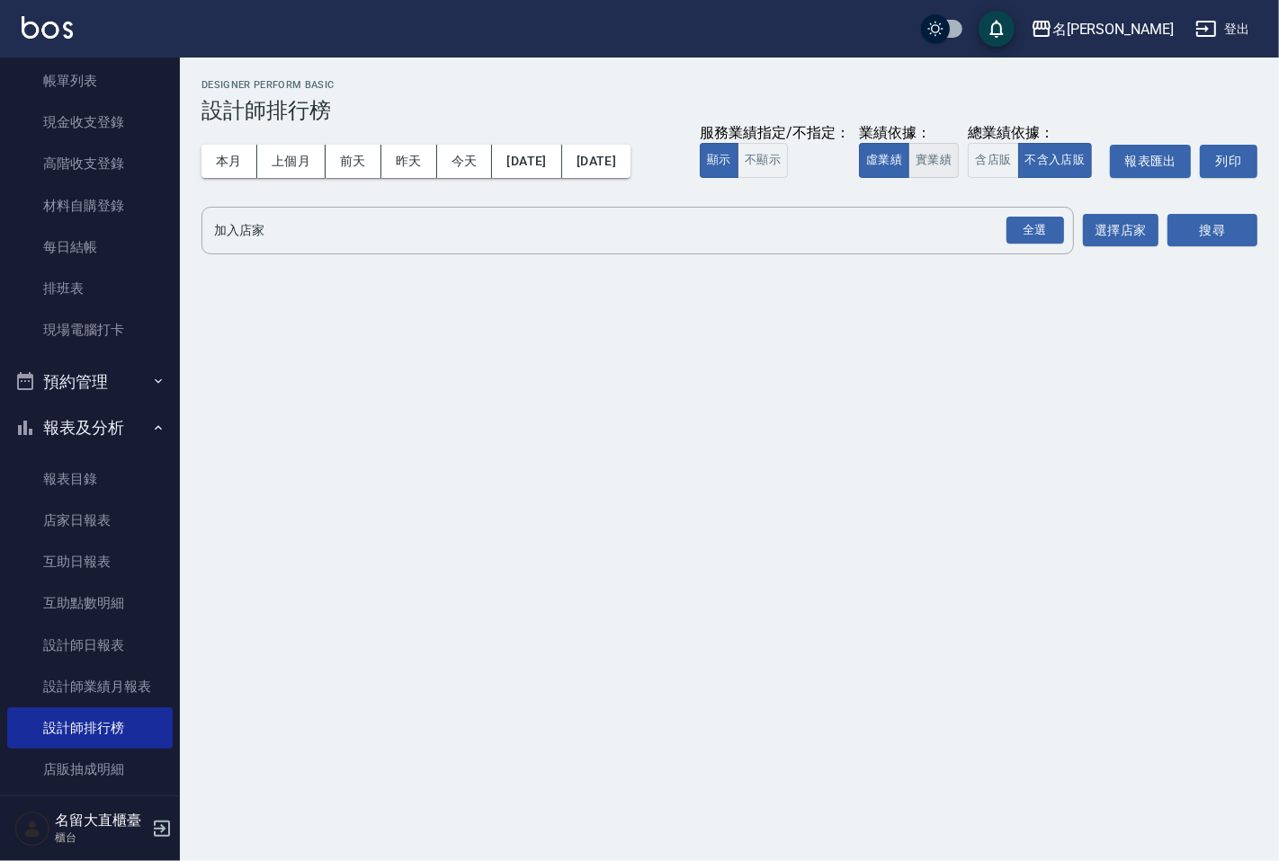
drag, startPoint x: 931, startPoint y: 164, endPoint x: 929, endPoint y: 177, distance: 13.6
click at [931, 165] on button "實業績" at bounding box center [933, 160] width 50 height 35
click at [914, 245] on input "加入店家" at bounding box center [623, 230] width 829 height 31
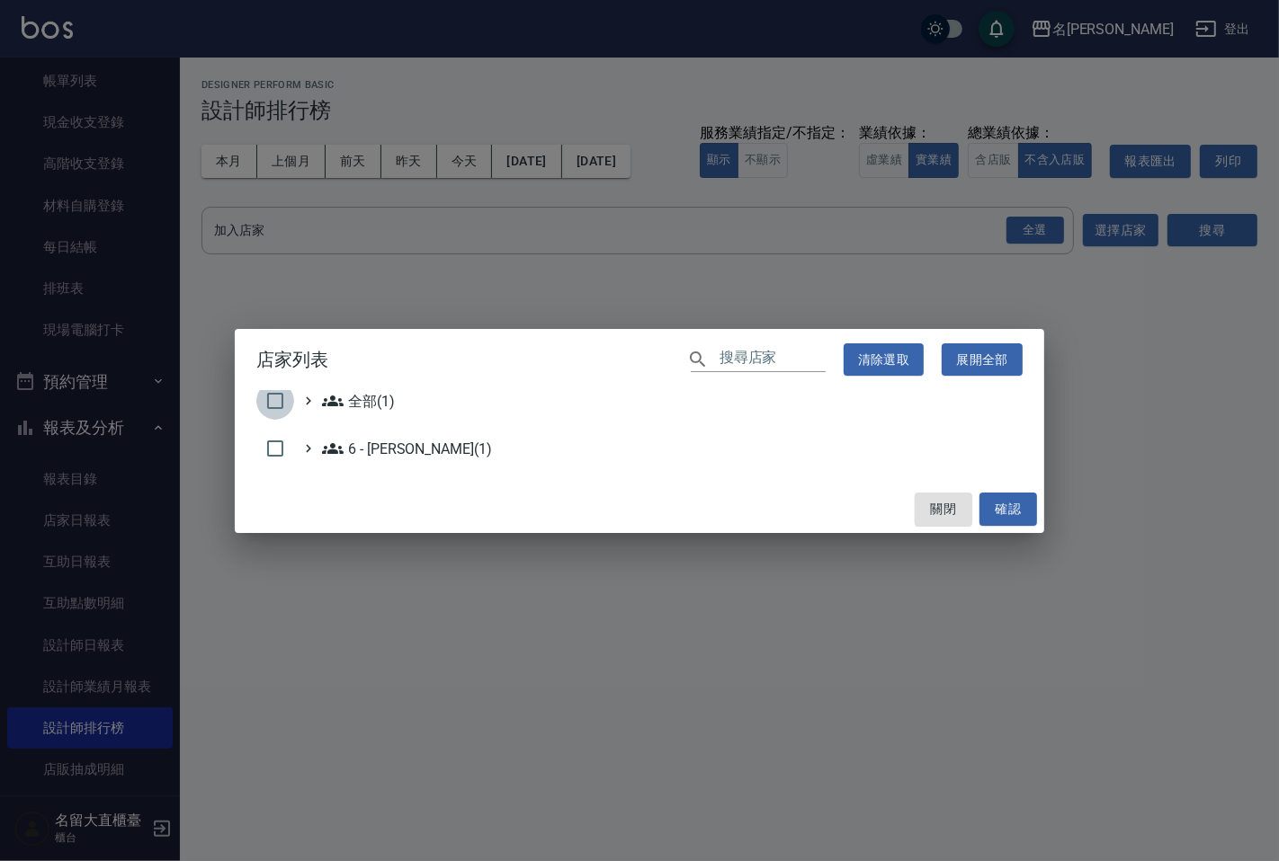
click at [288, 397] on input "checkbox" at bounding box center [275, 401] width 38 height 38
checkbox input "true"
click at [1003, 496] on button "確認" at bounding box center [1008, 509] width 58 height 33
checkbox input "false"
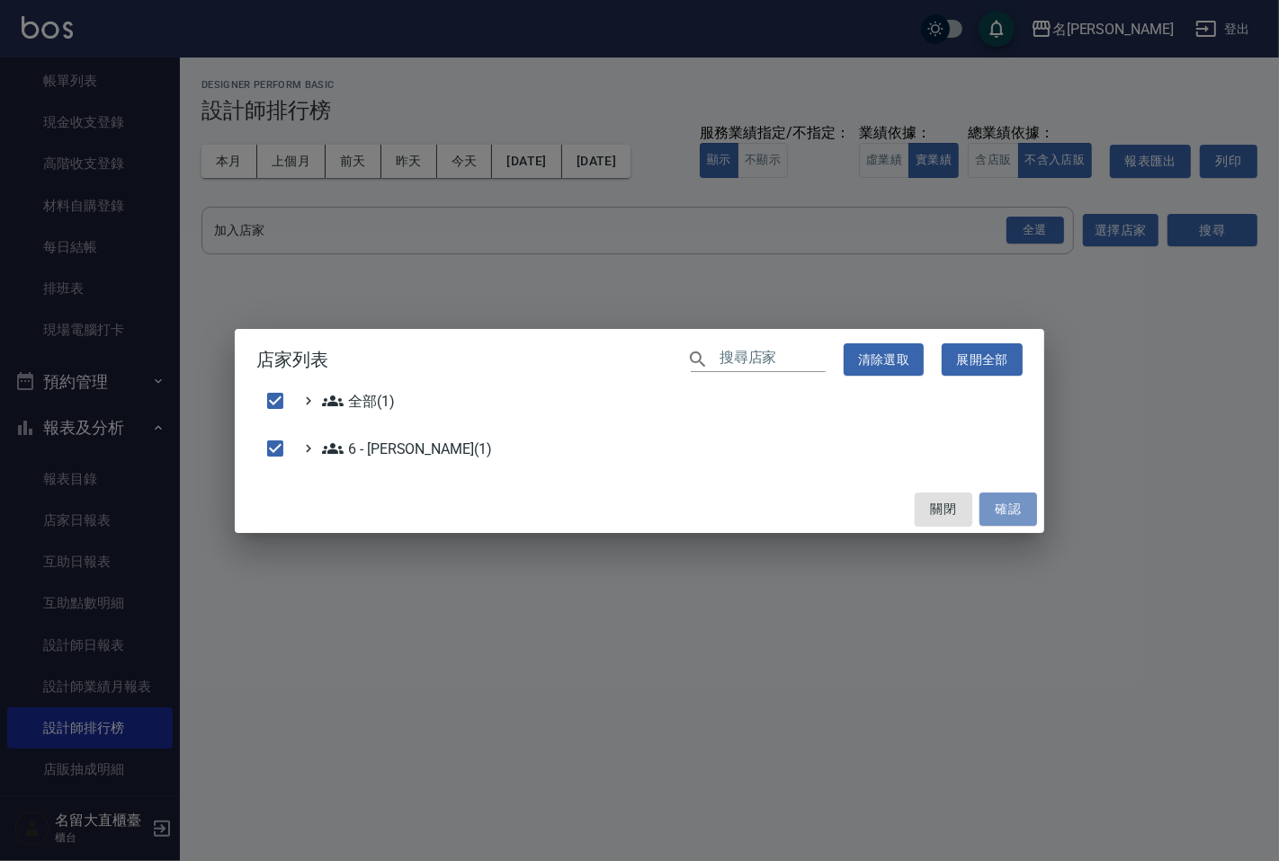
checkbox input "false"
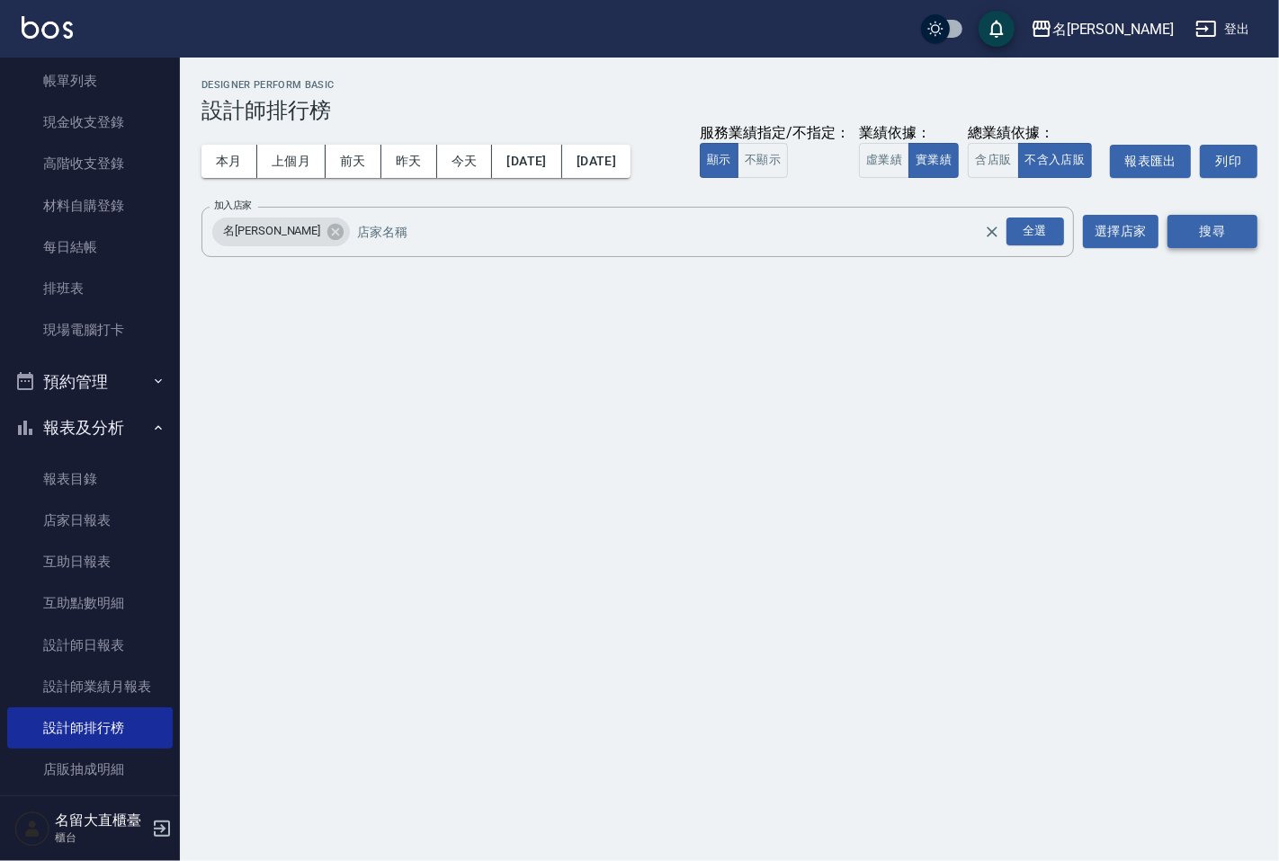
click at [1243, 229] on button "搜尋" at bounding box center [1212, 231] width 90 height 33
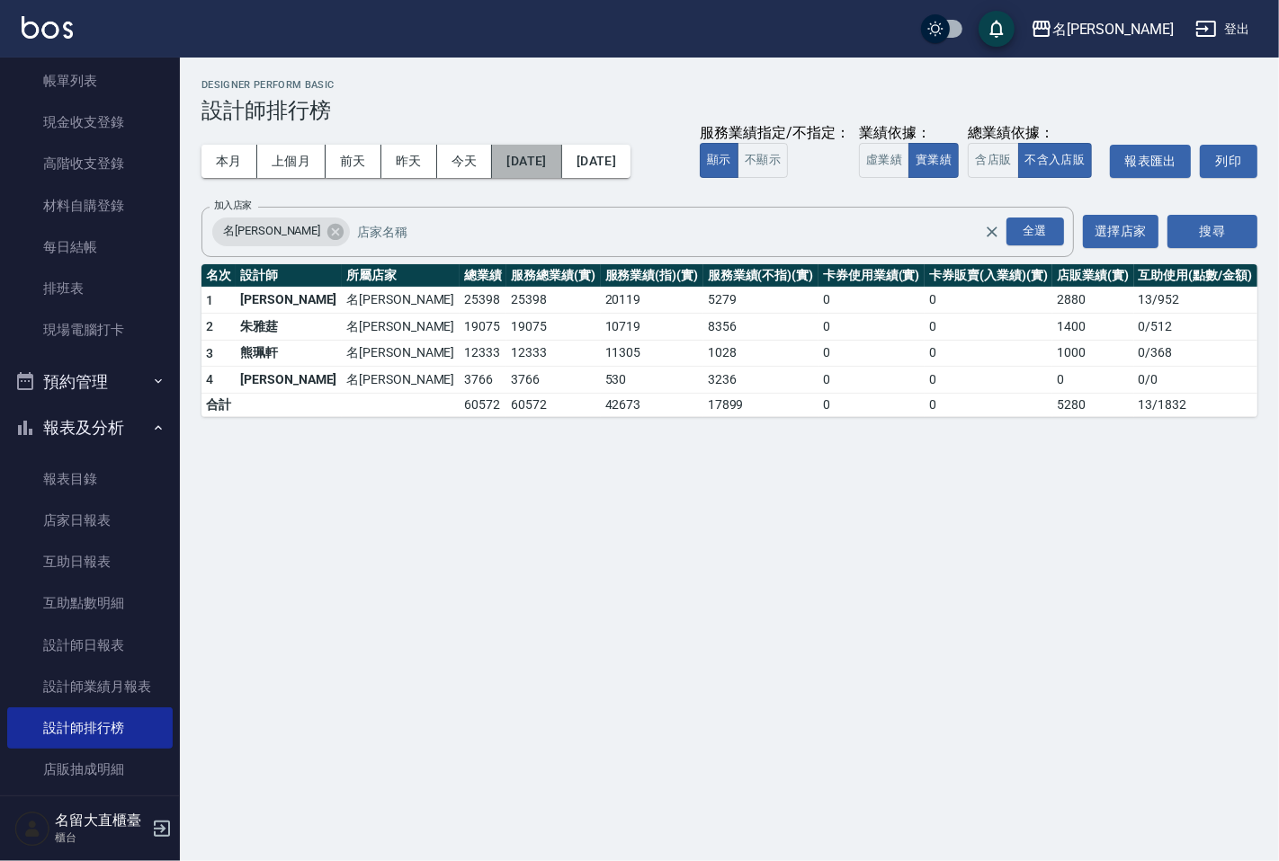
click at [561, 166] on button "[DATE]" at bounding box center [526, 161] width 69 height 33
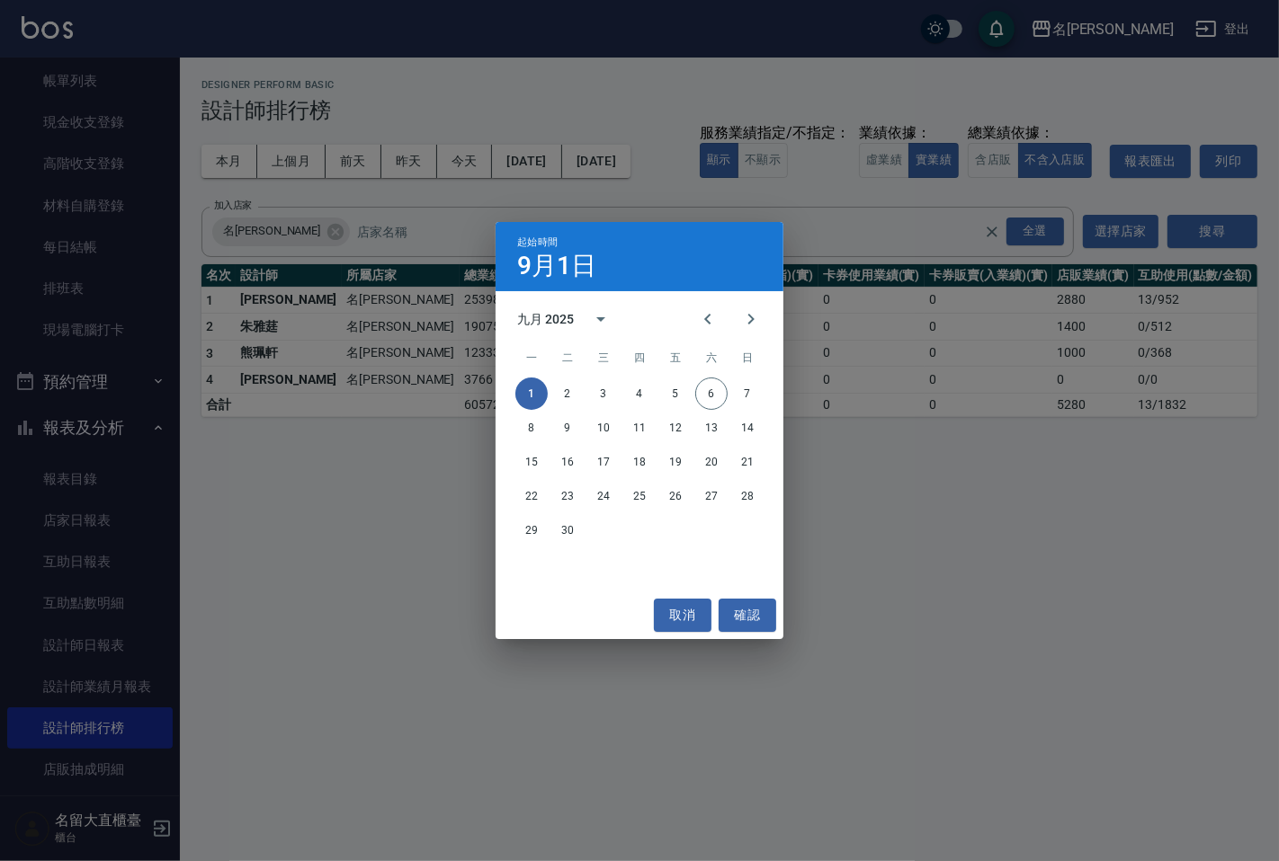
click at [683, 312] on div "九月 2025" at bounding box center [639, 319] width 288 height 27
click at [684, 317] on div "九月 2025" at bounding box center [639, 319] width 288 height 27
click at [699, 316] on icon "Previous month" at bounding box center [708, 319] width 22 height 22
click at [668, 387] on button "1" at bounding box center [675, 394] width 32 height 32
click at [698, 322] on icon "Previous month" at bounding box center [708, 319] width 22 height 22
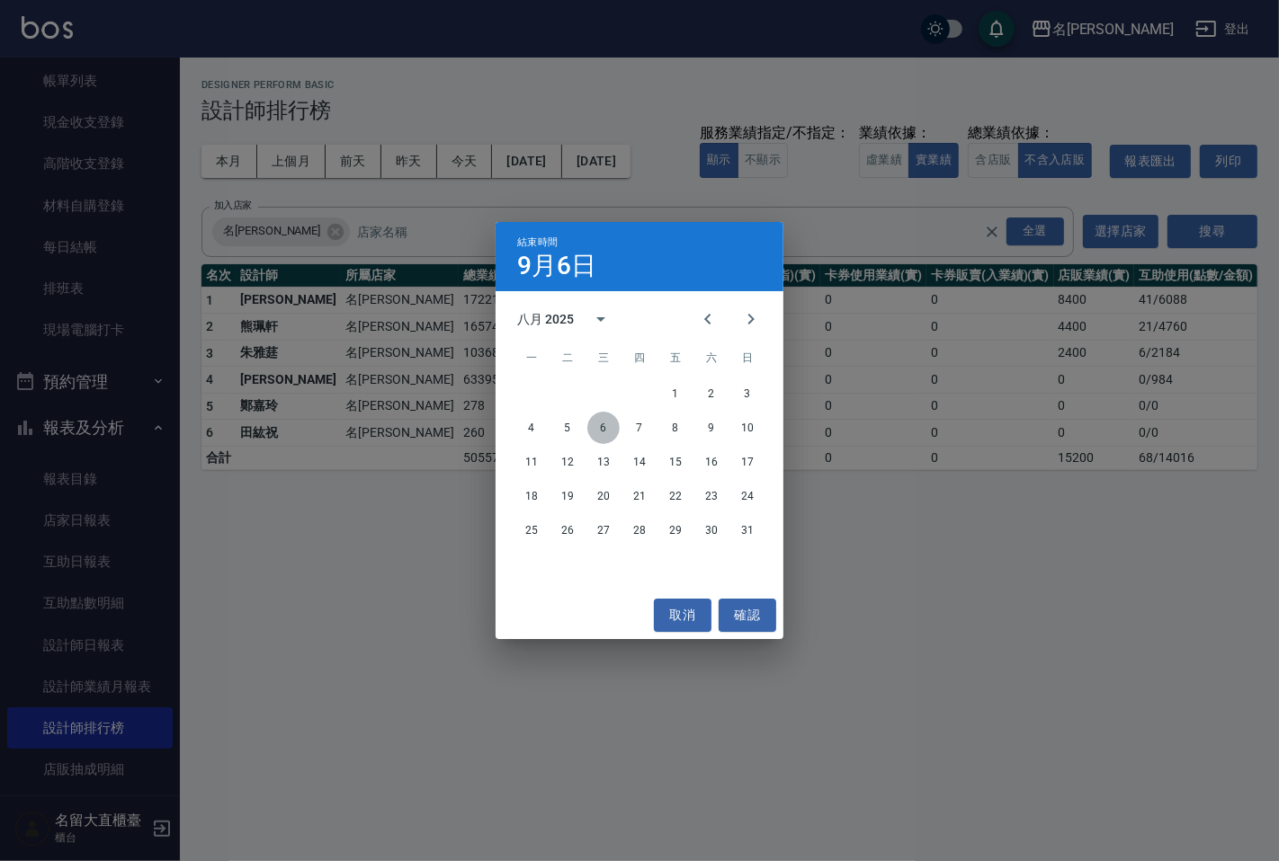
click at [604, 415] on button "6" at bounding box center [603, 428] width 32 height 32
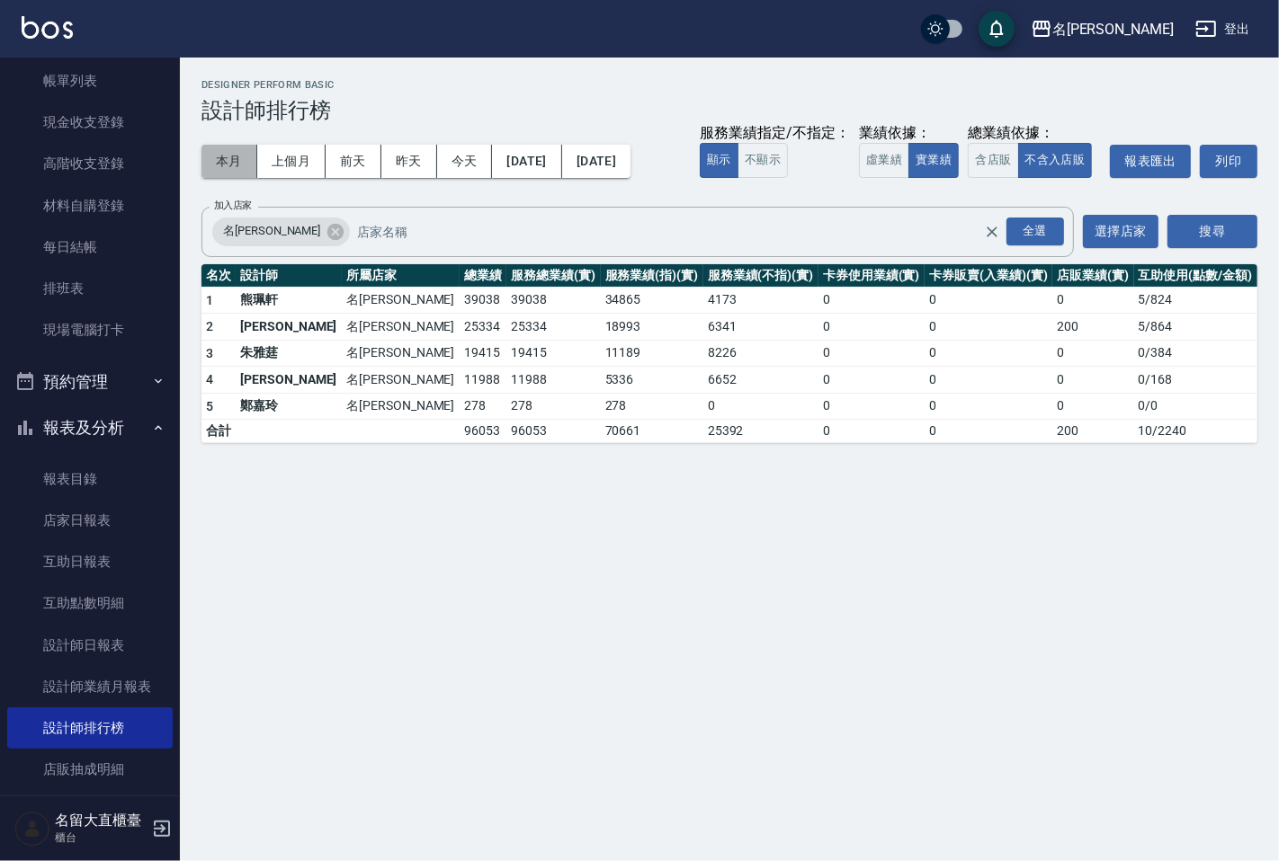
click at [232, 167] on button "本月" at bounding box center [229, 161] width 56 height 33
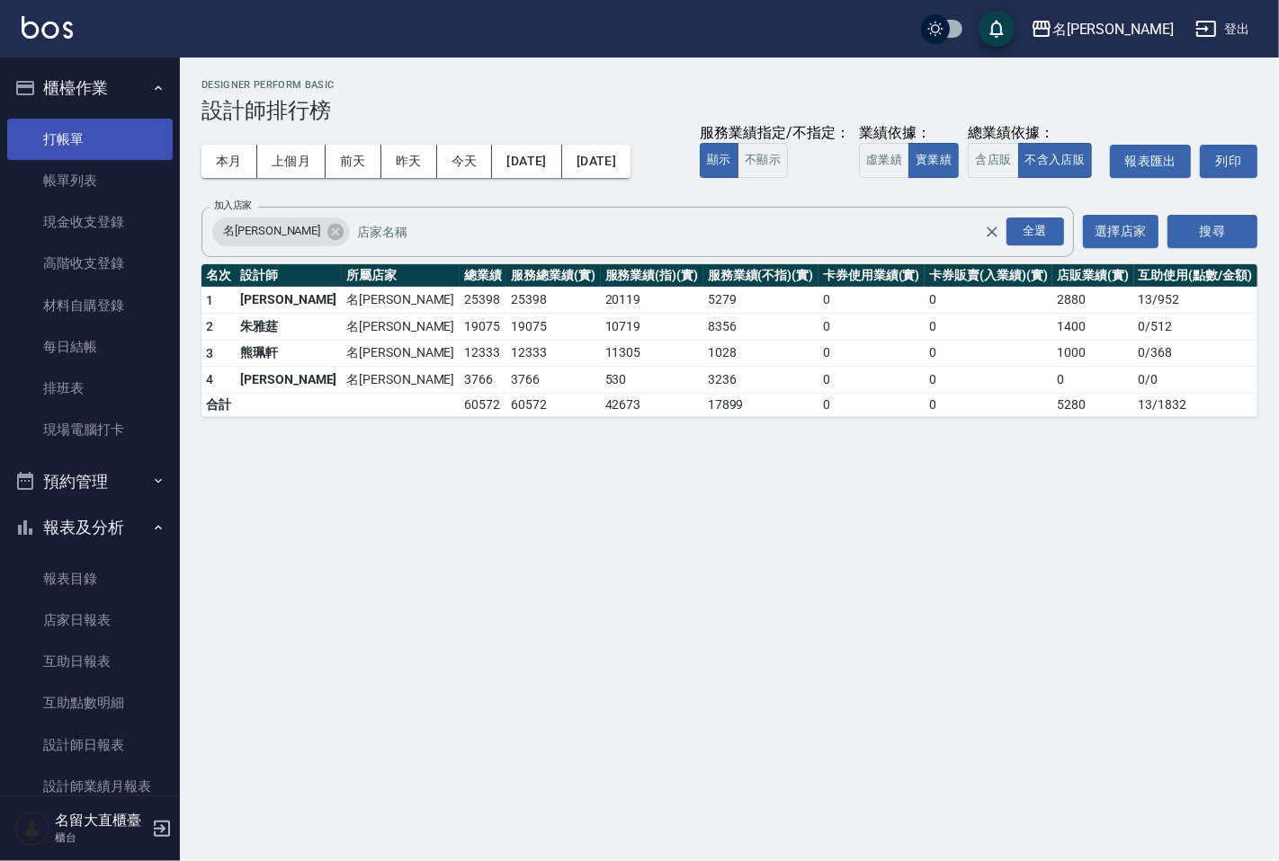
click at [147, 146] on link "打帳單" at bounding box center [89, 139] width 165 height 41
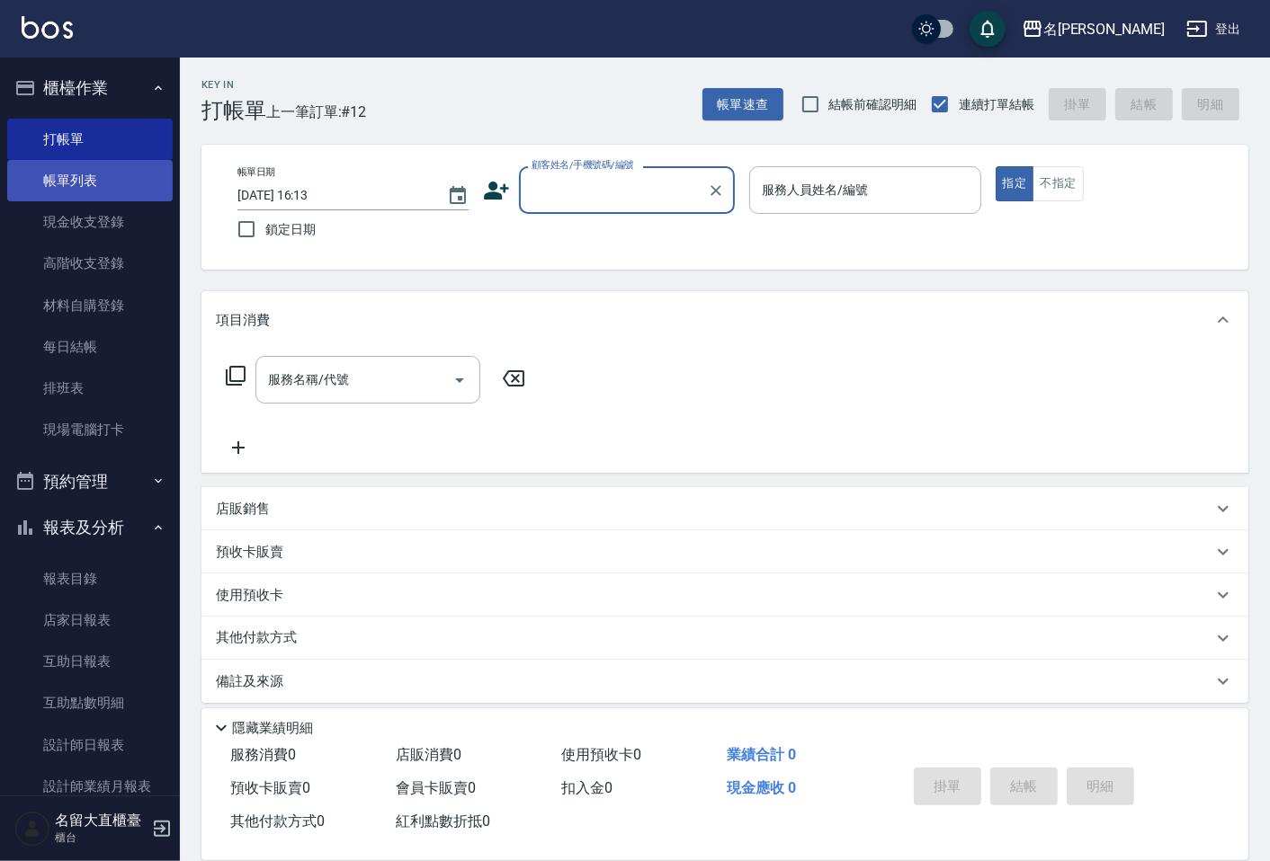
drag, startPoint x: 115, startPoint y: 190, endPoint x: 99, endPoint y: 31, distance: 159.1
click at [114, 190] on link "帳單列表" at bounding box center [89, 180] width 165 height 41
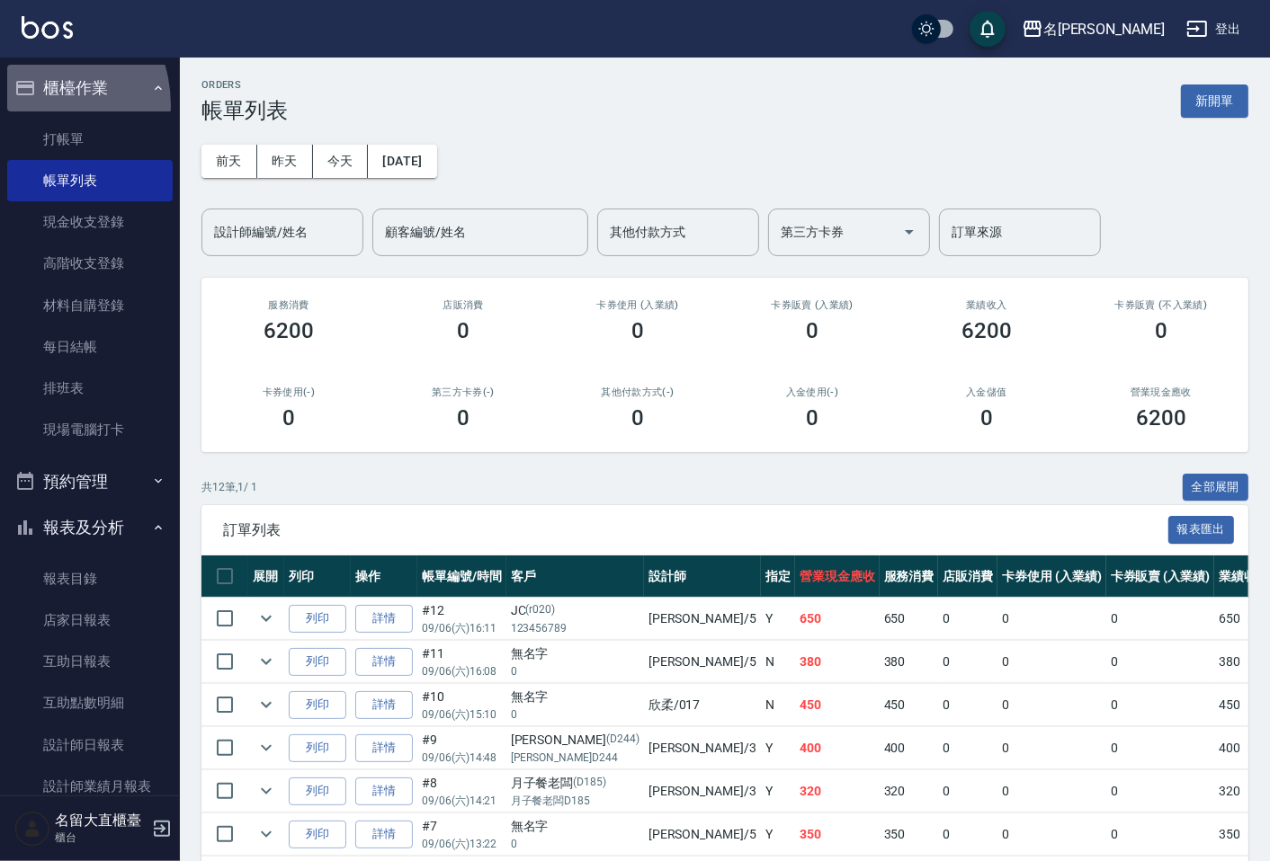
click at [30, 105] on button "櫃檯作業" at bounding box center [89, 88] width 165 height 47
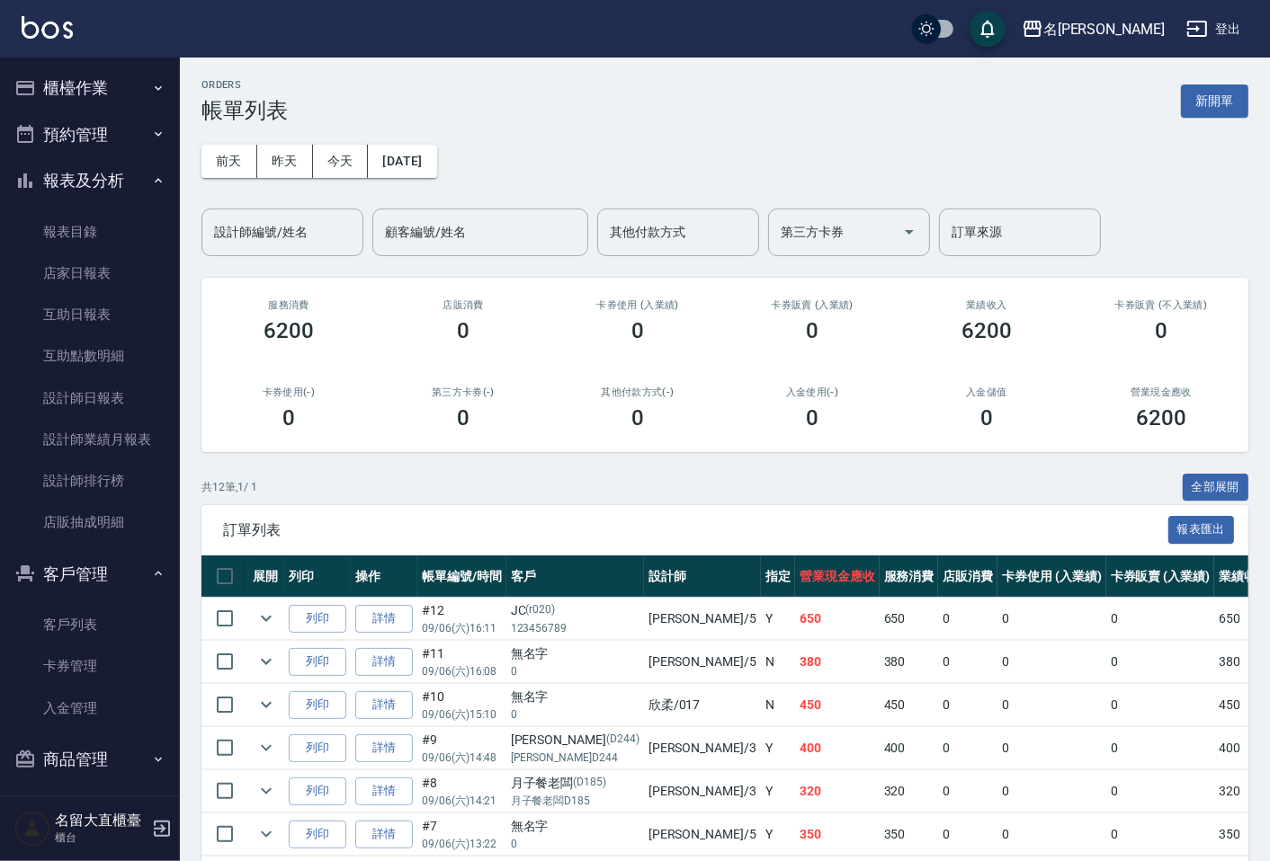
click at [30, 111] on ul "櫃檯作業 打帳單 帳單列表 現金收支登錄 高階收支登錄 材料自購登錄 每日結帳 排班表 現場電腦打卡 預約管理 預約管理 單日預約紀錄 單週預約紀錄 報表及分…" at bounding box center [89, 424] width 165 height 732
click at [48, 100] on button "櫃檯作業" at bounding box center [89, 88] width 165 height 47
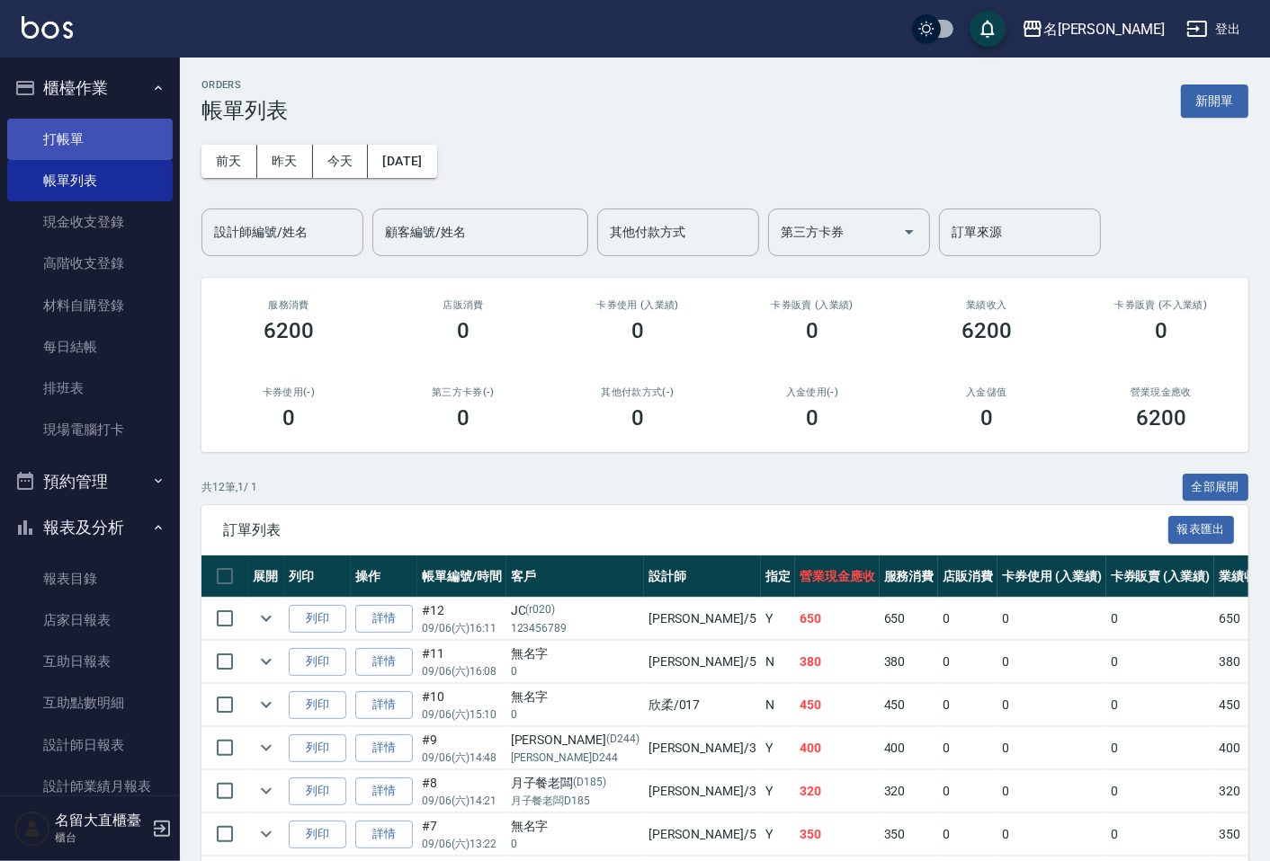
click at [60, 137] on link "打帳單" at bounding box center [89, 139] width 165 height 41
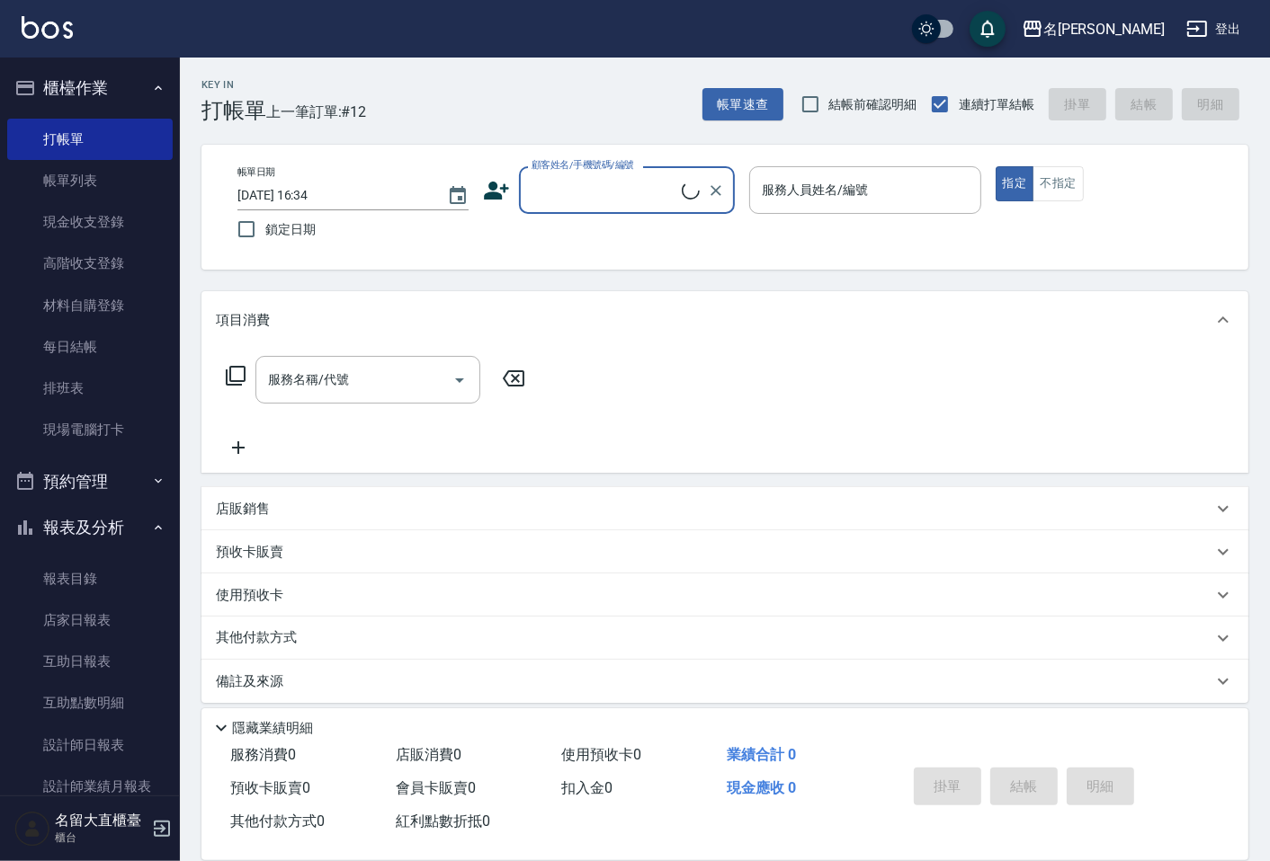
type input "R"
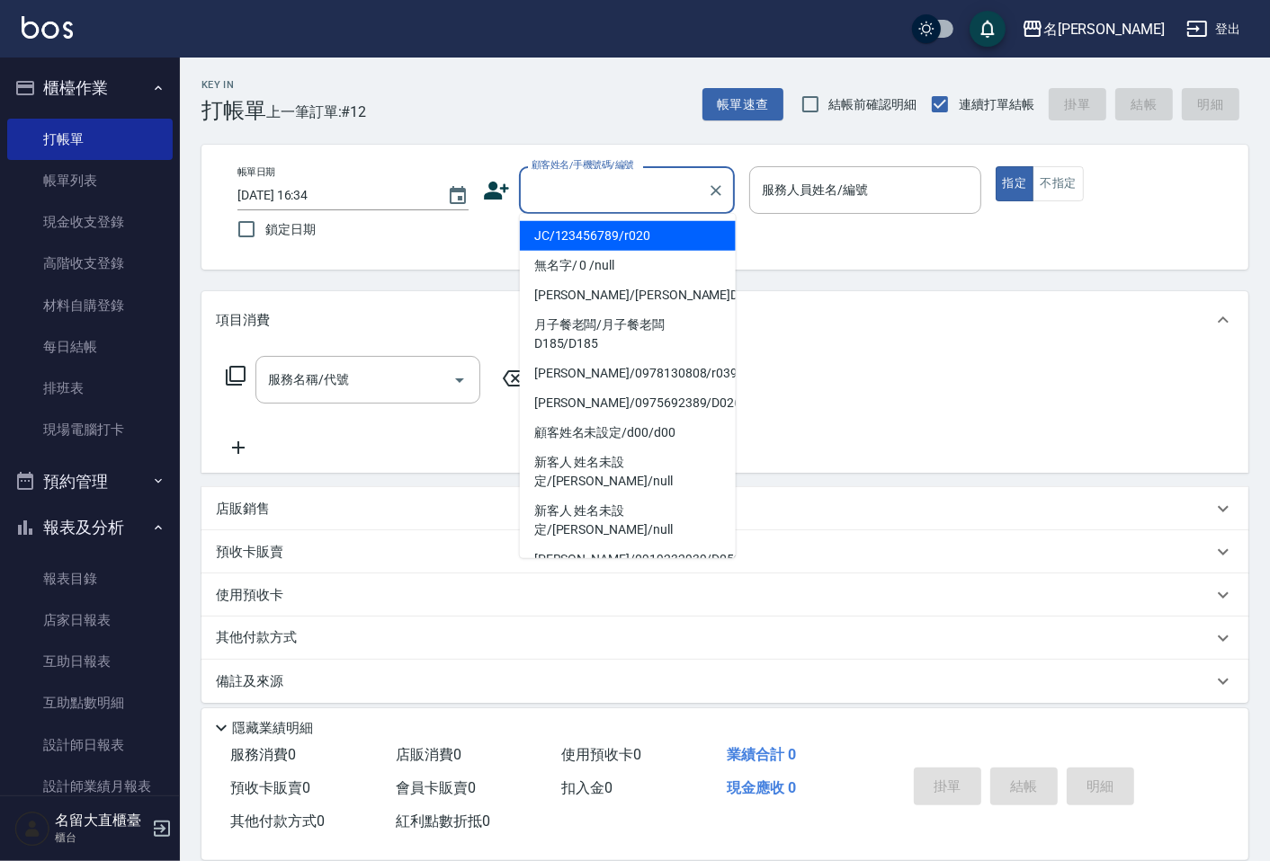
type input "ㄑ"
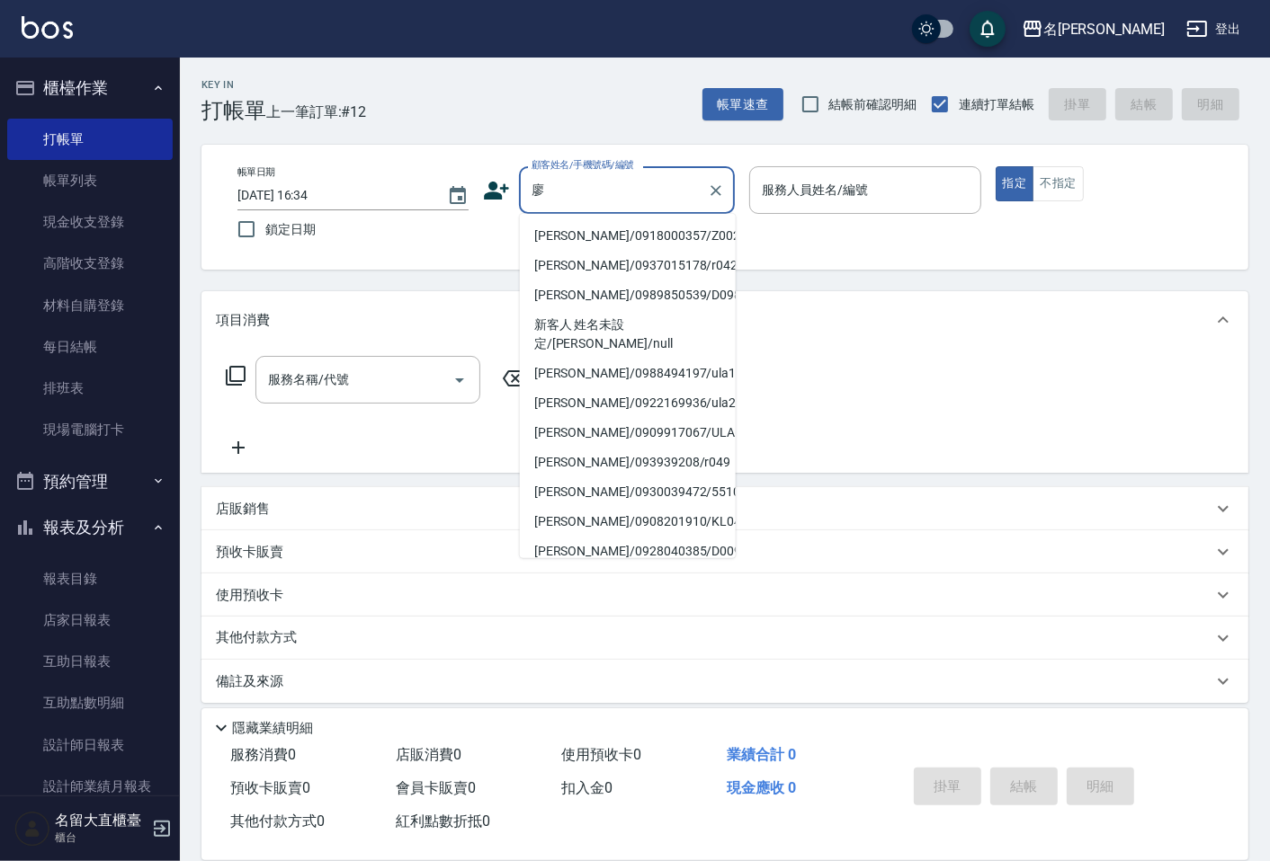
click at [690, 231] on li "[PERSON_NAME]/0918000357/Z002" at bounding box center [628, 236] width 216 height 30
type input "[PERSON_NAME]/0918000357/Z002"
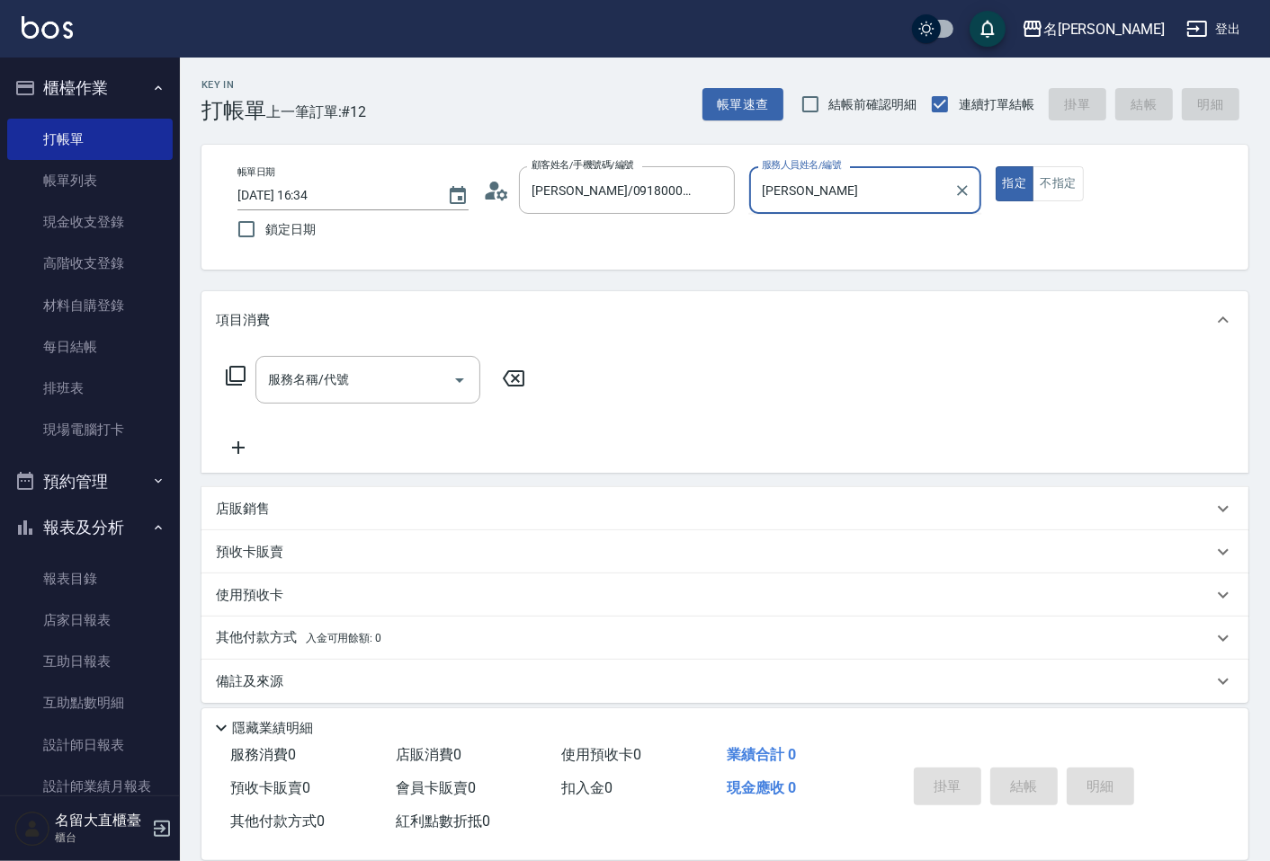
type input "憶"
type input "[PERSON_NAME]-5"
type button "true"
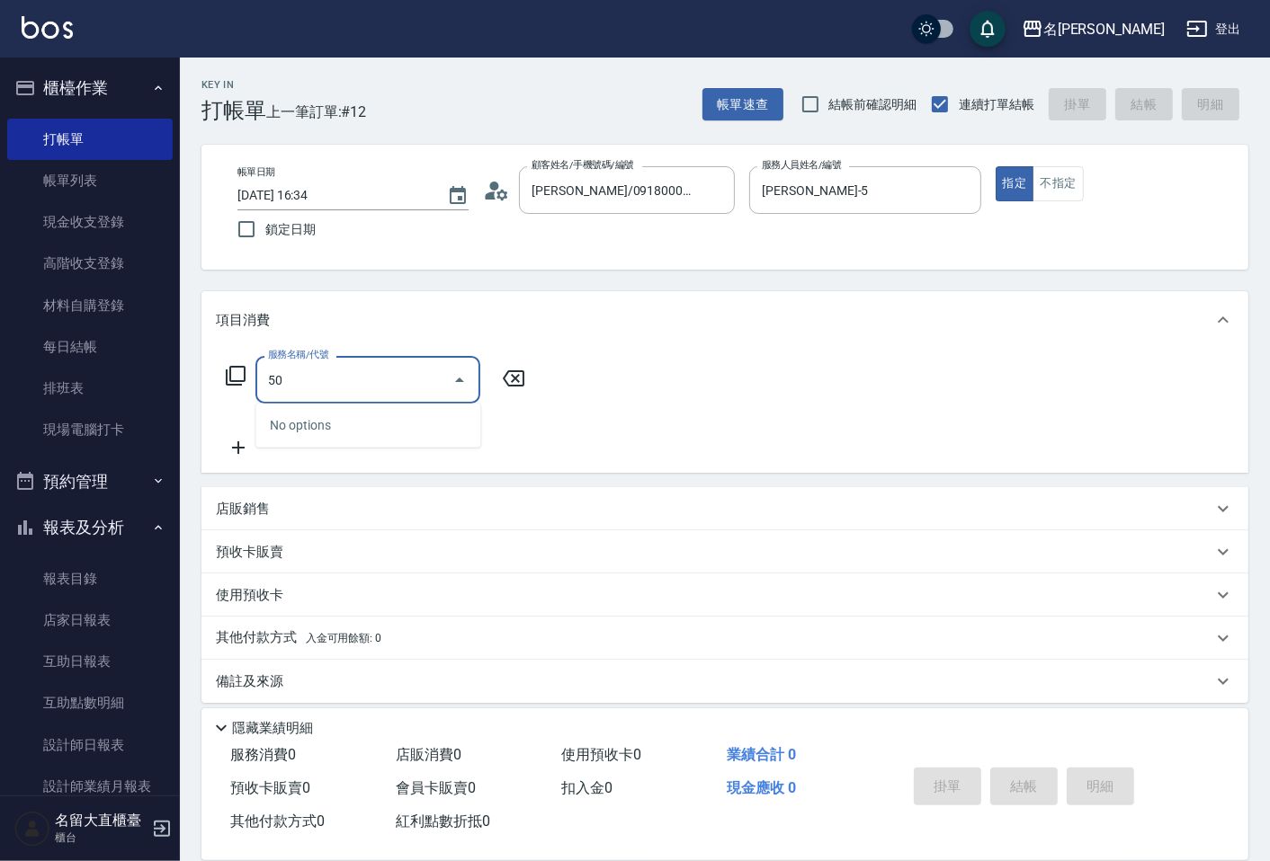
type input "500"
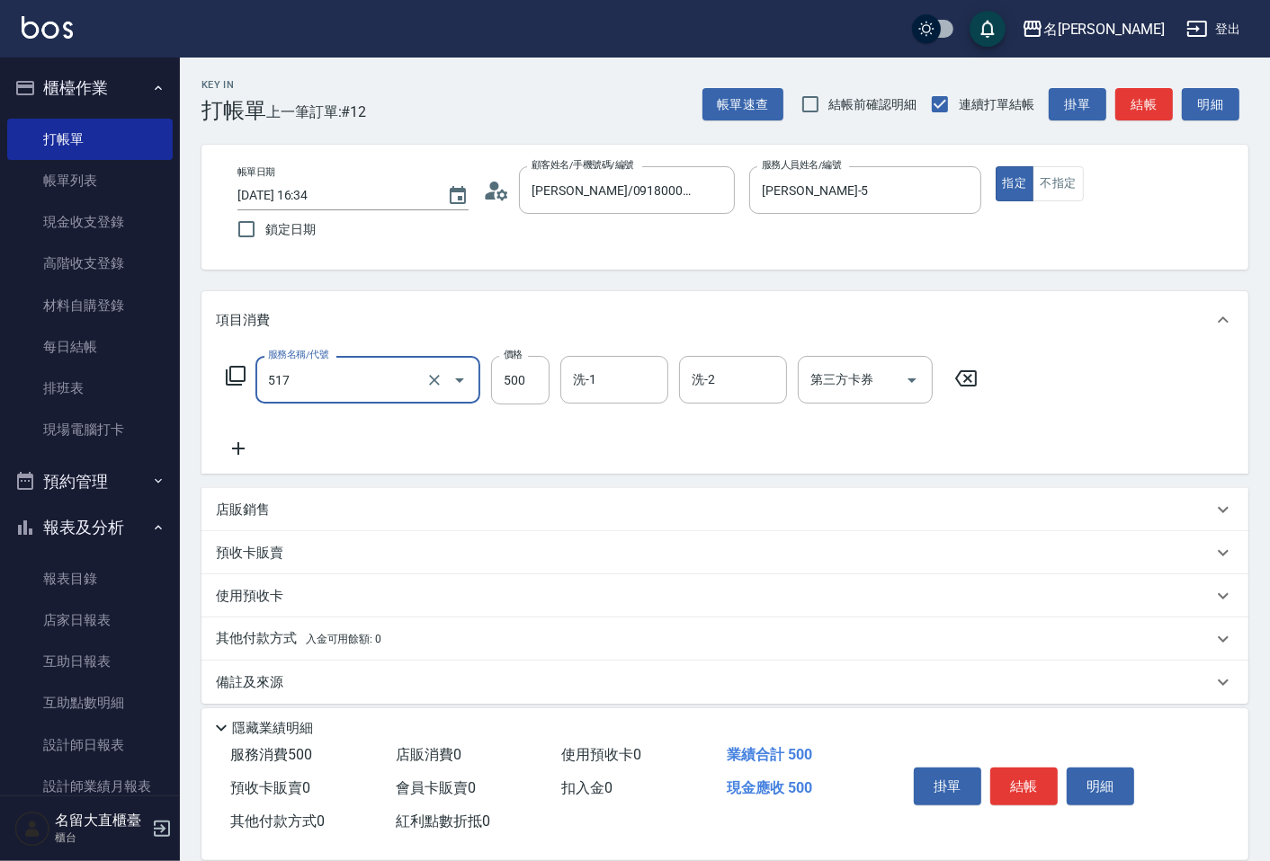
type input "舒醒頭皮(517)"
type input "600"
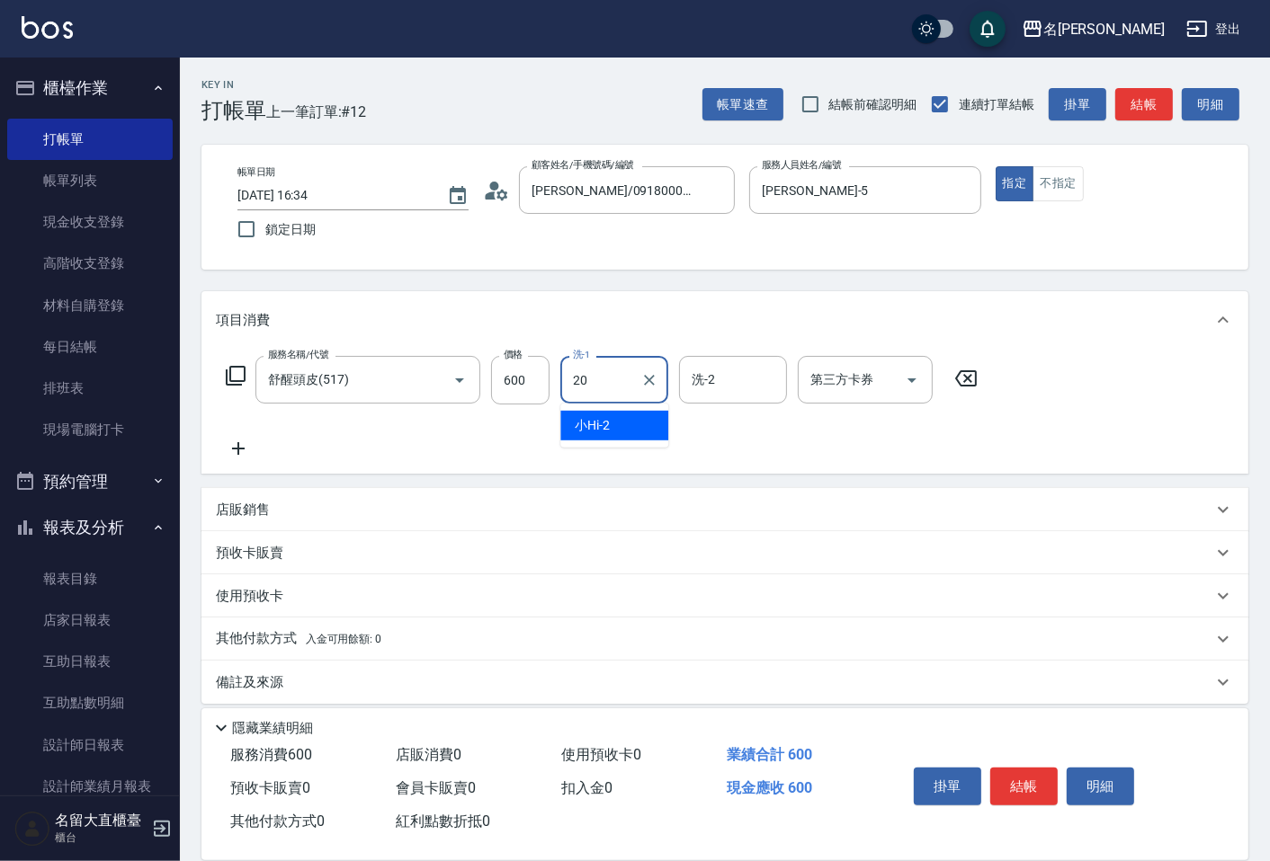
type input "詩雅-20"
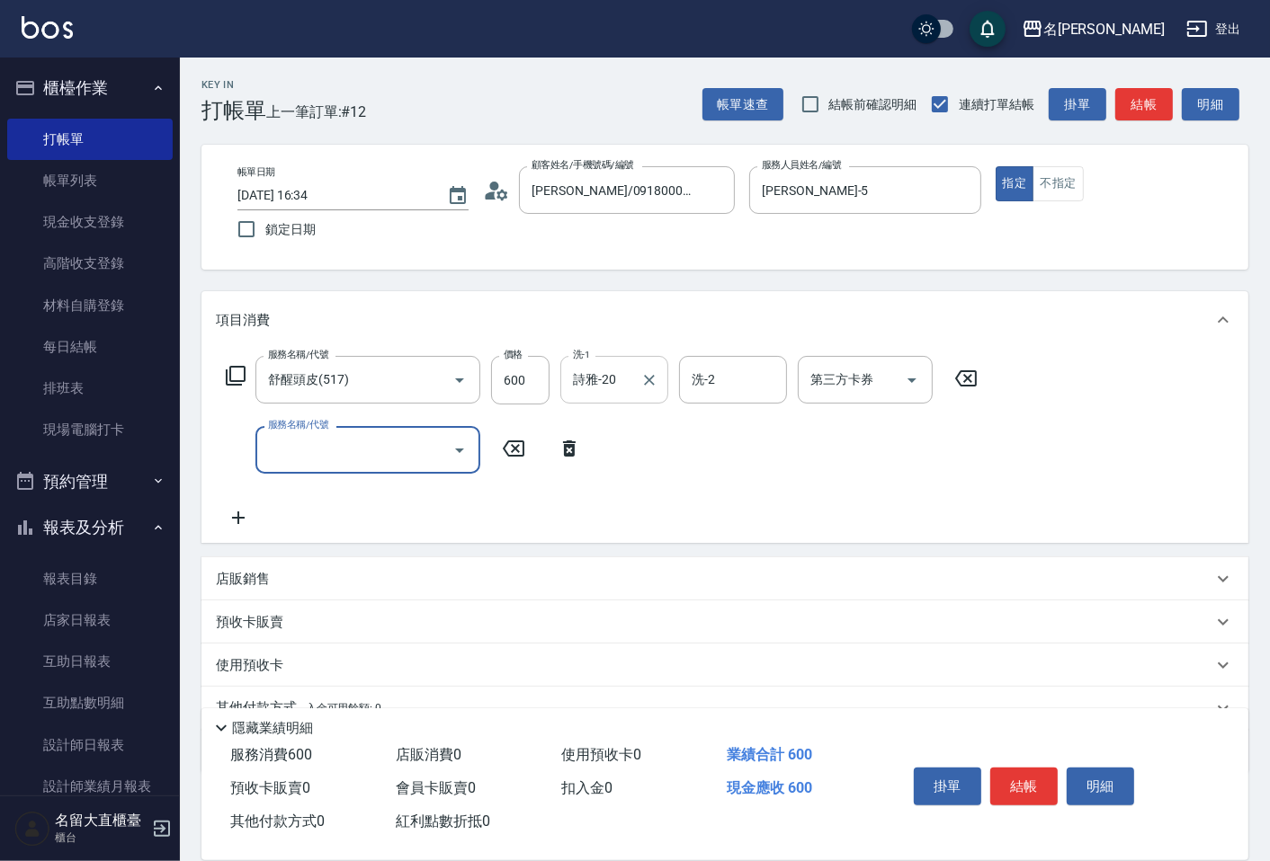
click at [648, 393] on div at bounding box center [648, 380] width 23 height 48
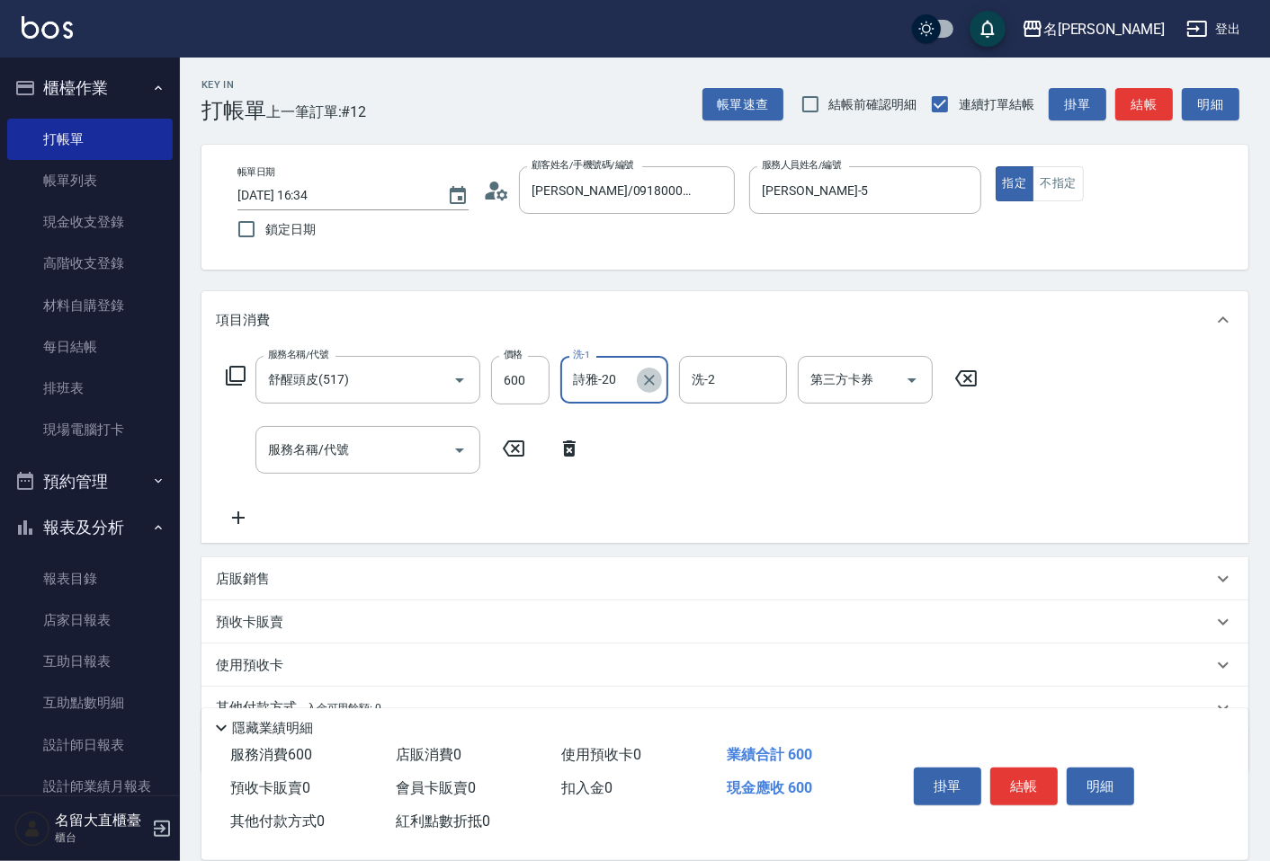
click at [651, 379] on icon "Clear" at bounding box center [649, 380] width 18 height 18
type input "欣柔-017"
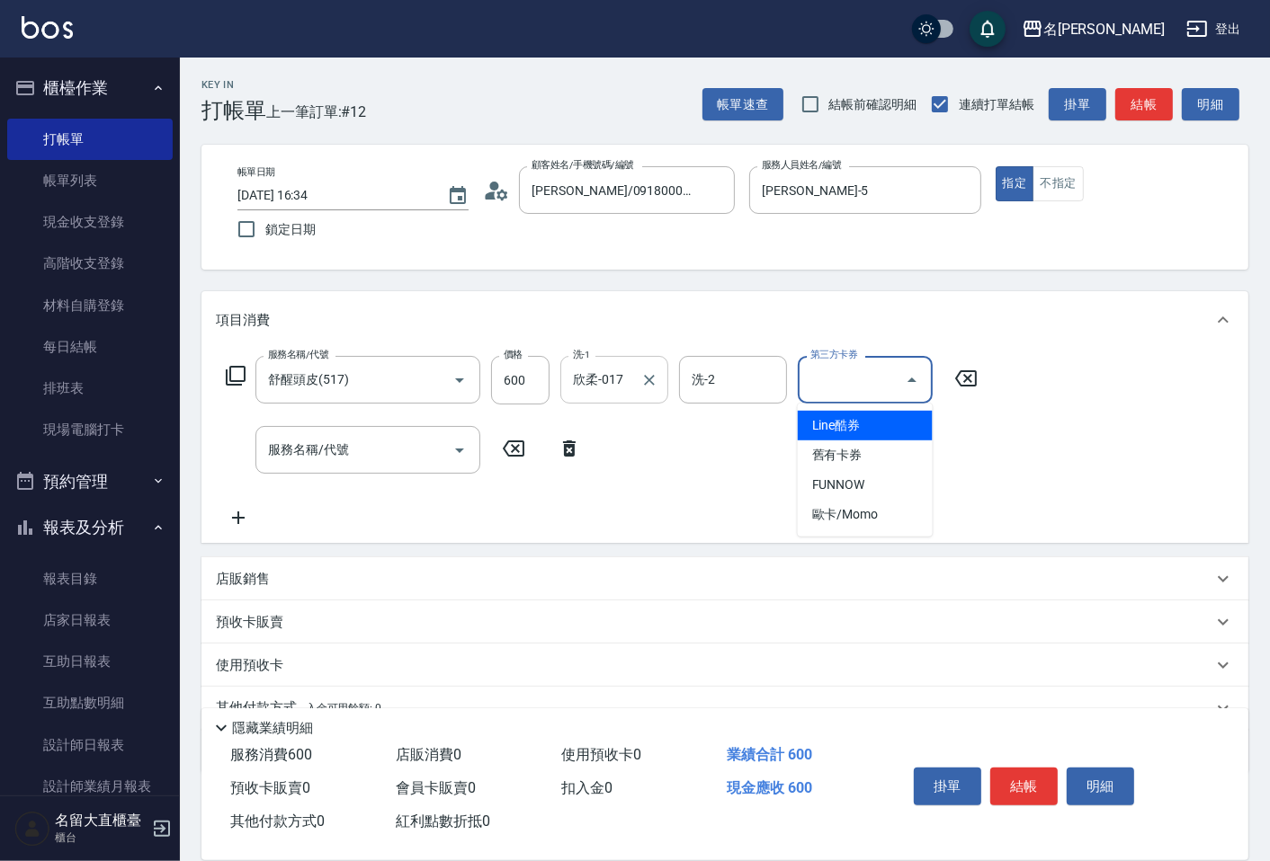
type input "Line酷券"
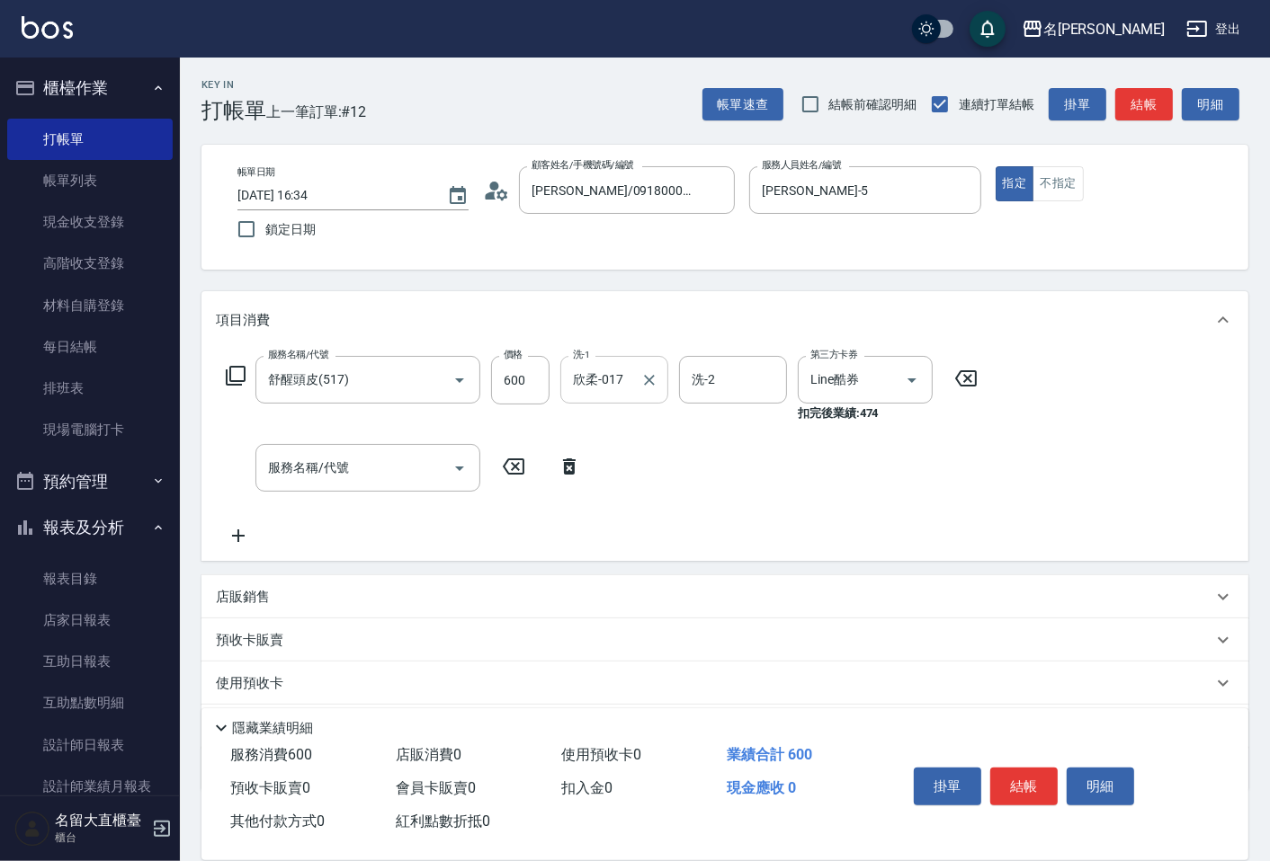
click at [972, 379] on icon at bounding box center [965, 379] width 45 height 22
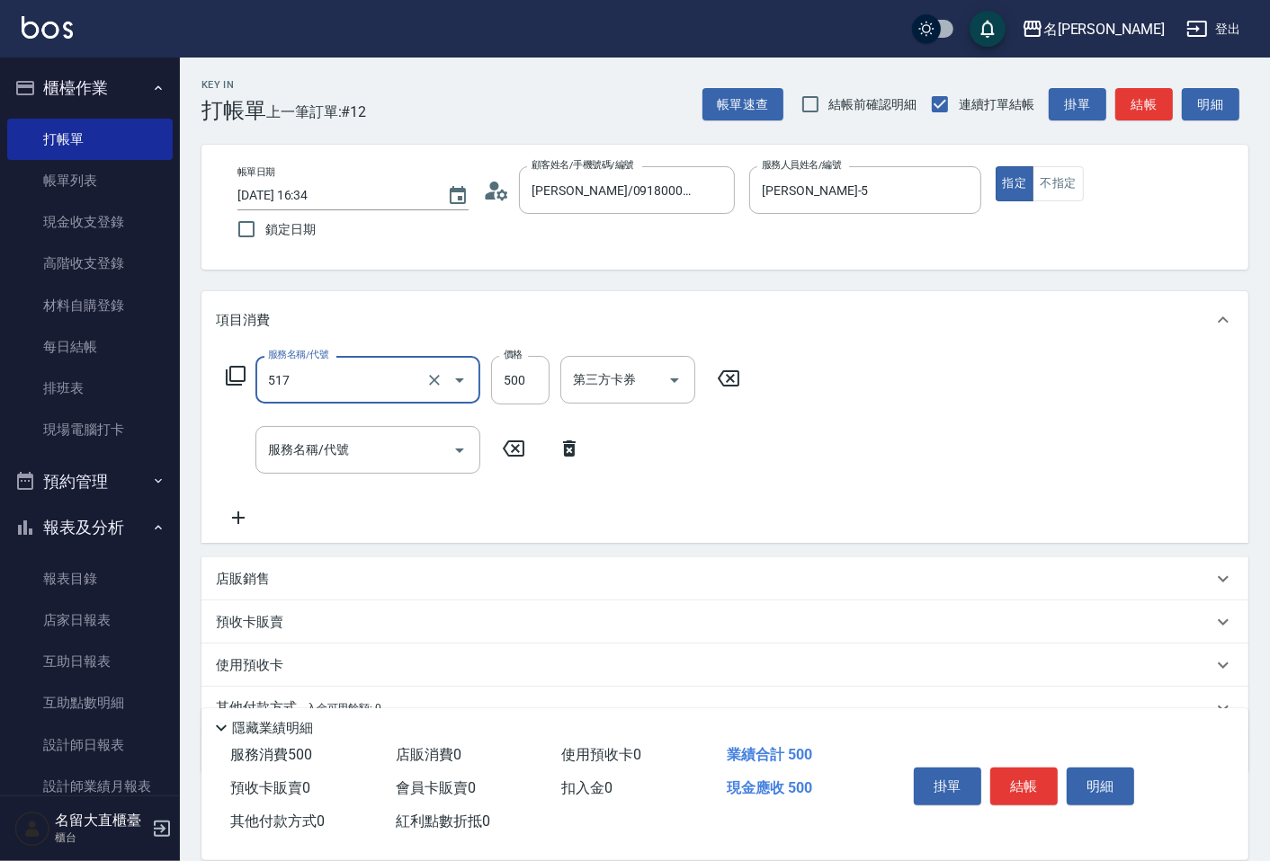
type input "舒醒頭皮(517)"
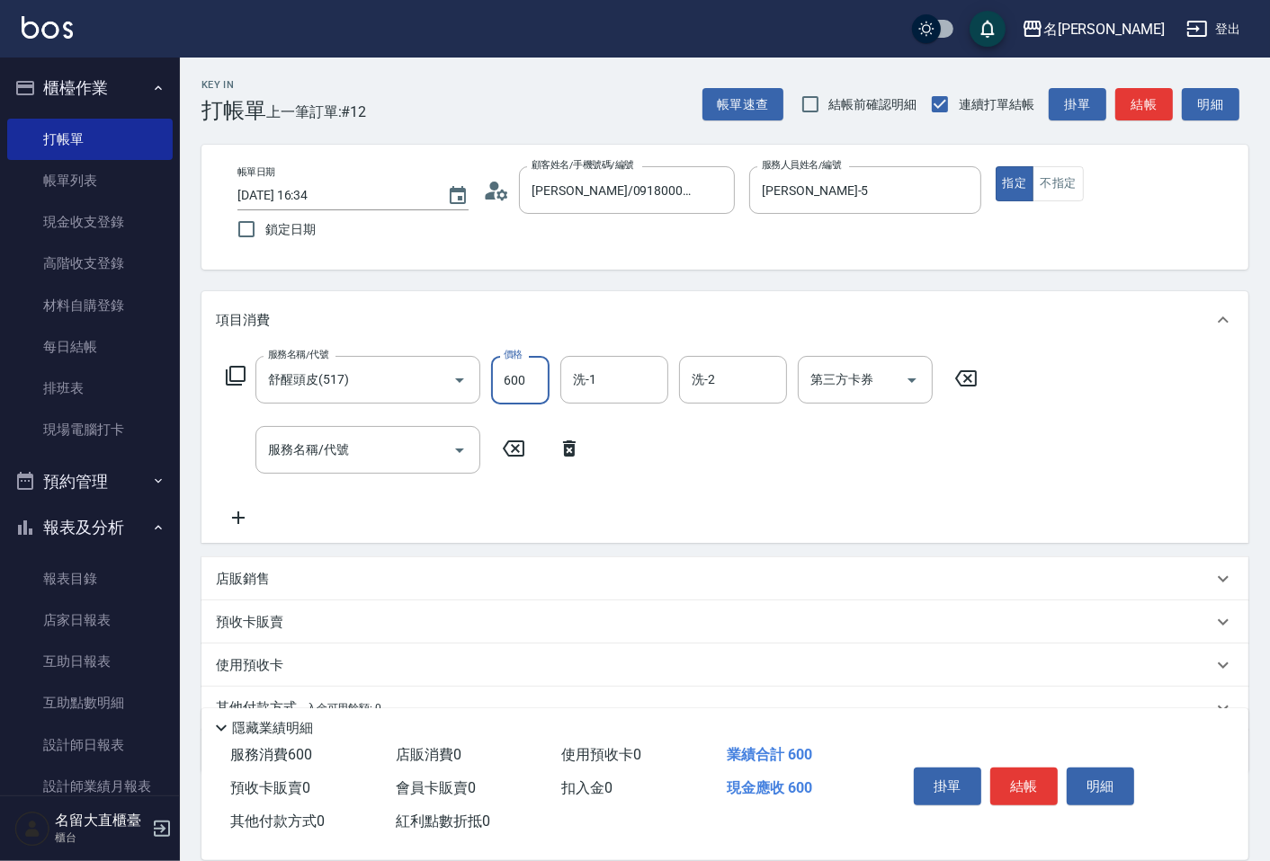
type input "600"
type input "2"
type input "欣柔-017"
click at [360, 468] on div "服務名稱/代號" at bounding box center [367, 450] width 225 height 48
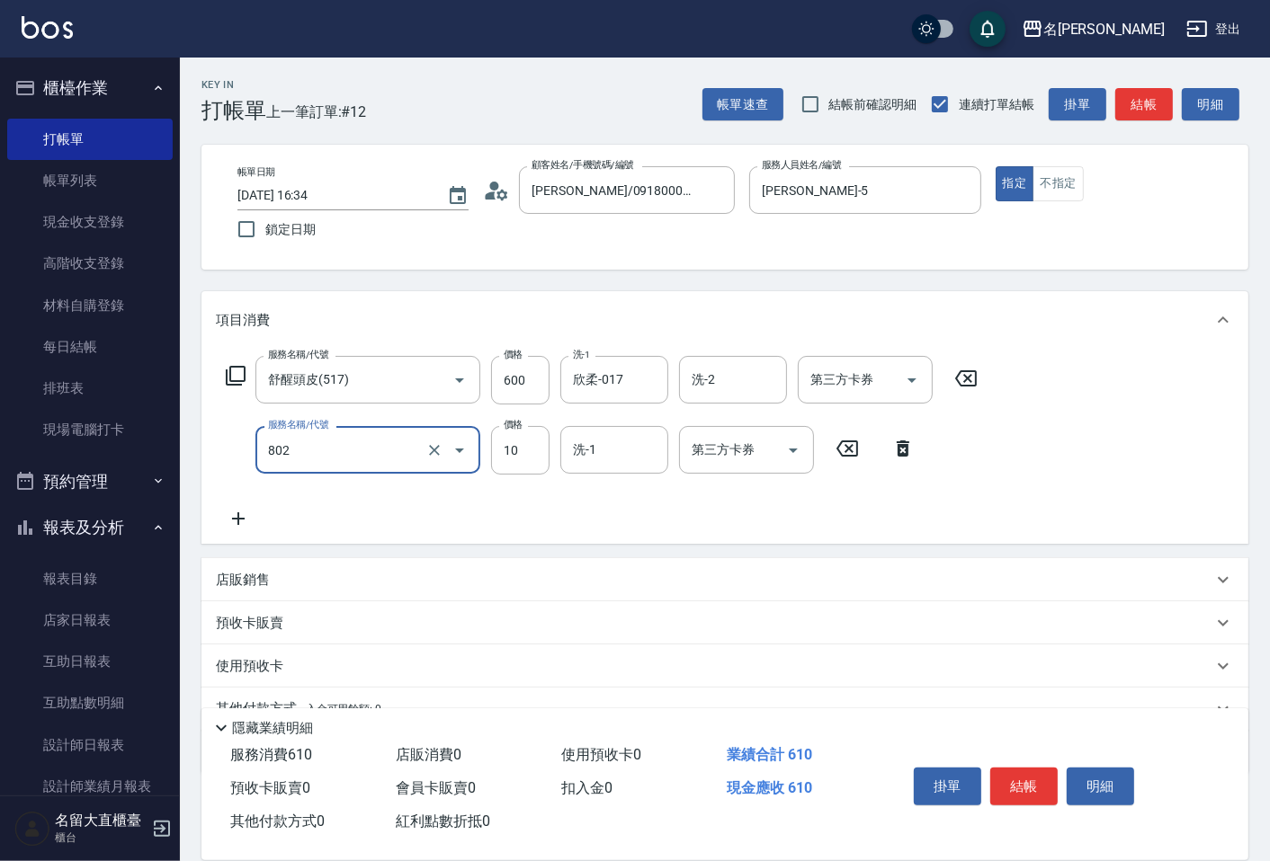
type input "潤絲(802)"
type input "20"
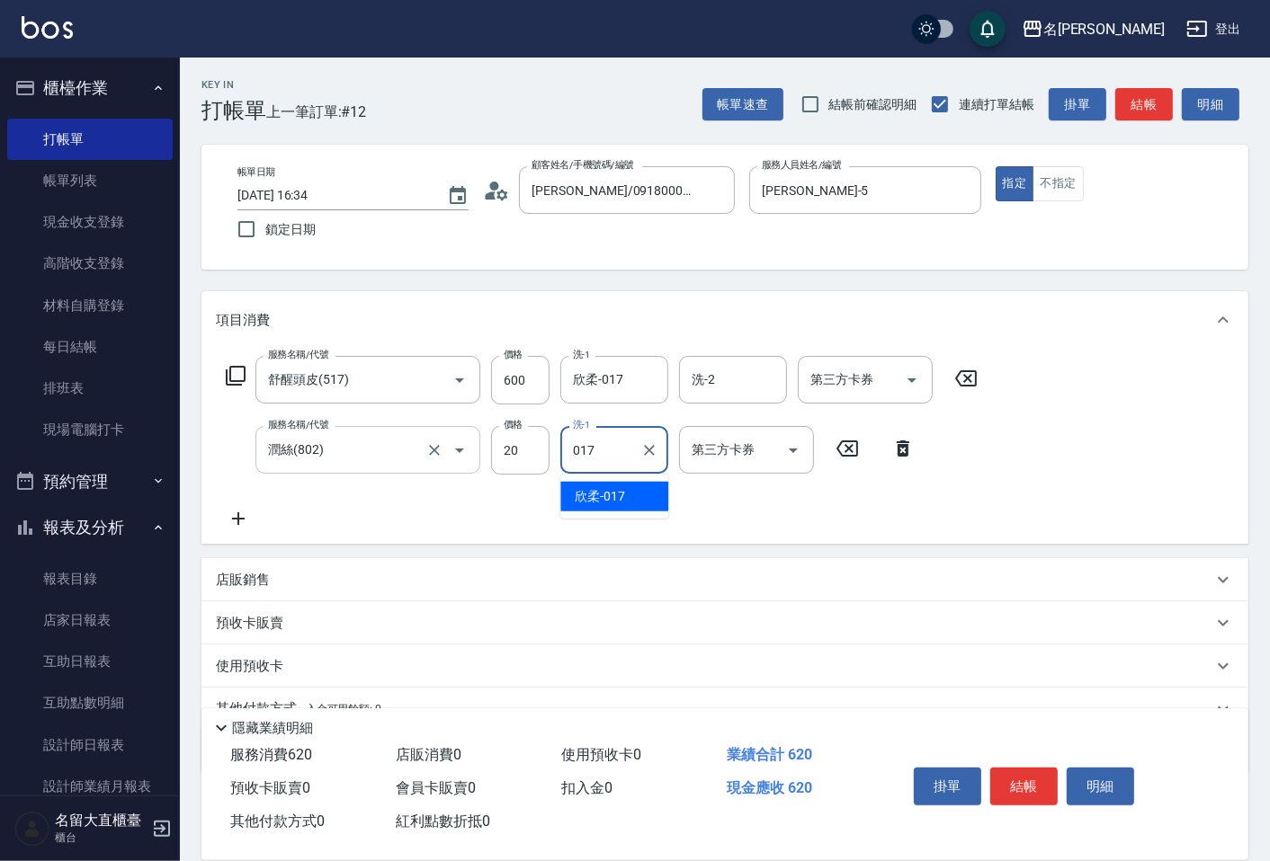
type input "欣柔-017"
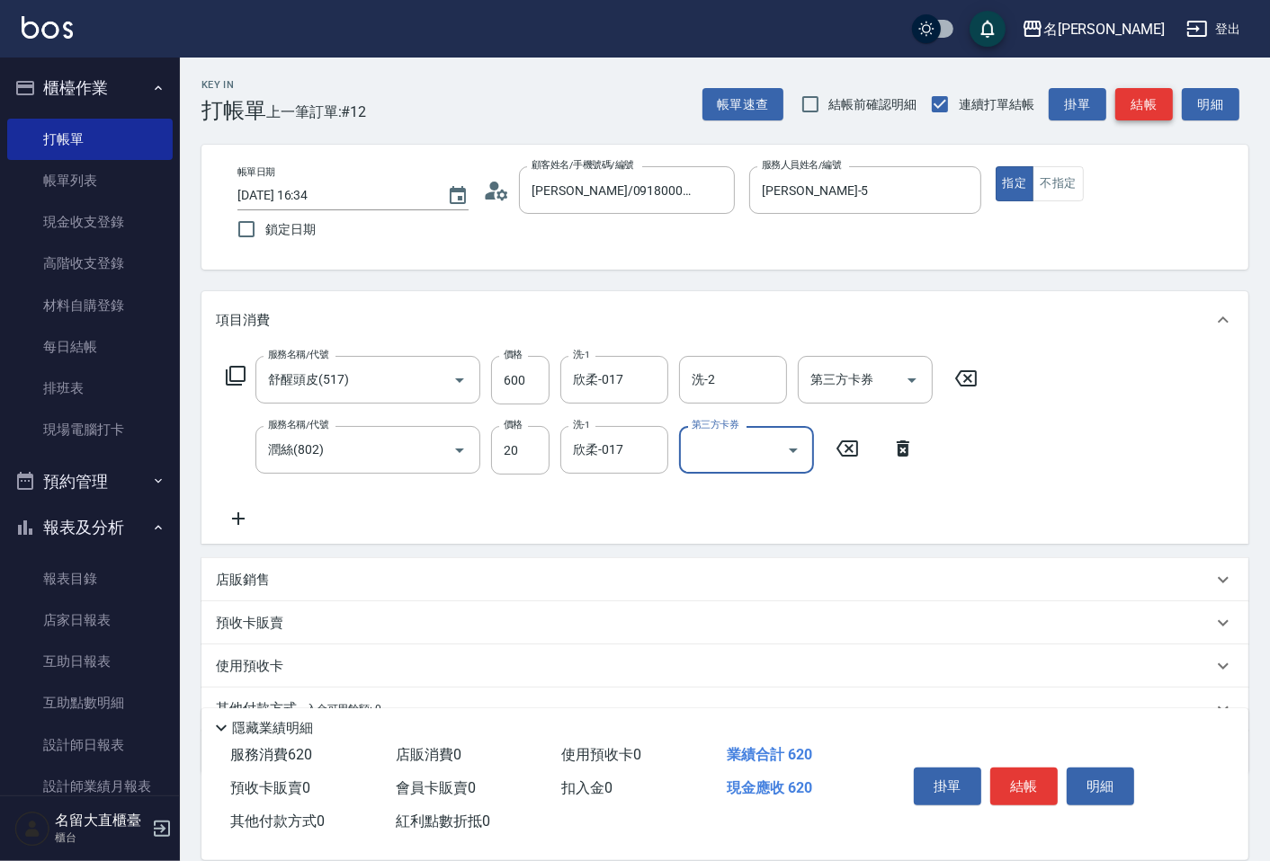
click at [1139, 104] on button "結帳" at bounding box center [1144, 104] width 58 height 33
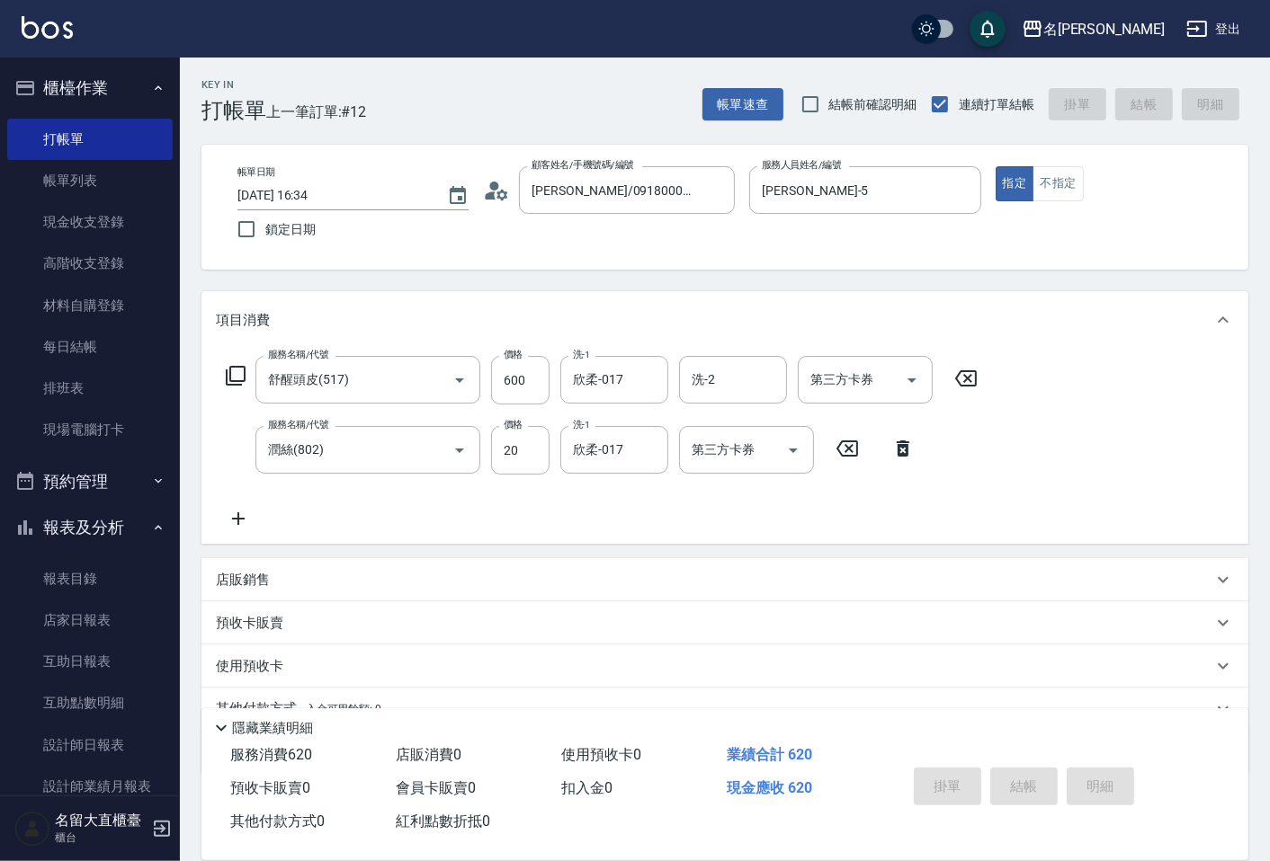
type input "[DATE] 16:35"
